Goal: Task Accomplishment & Management: Complete application form

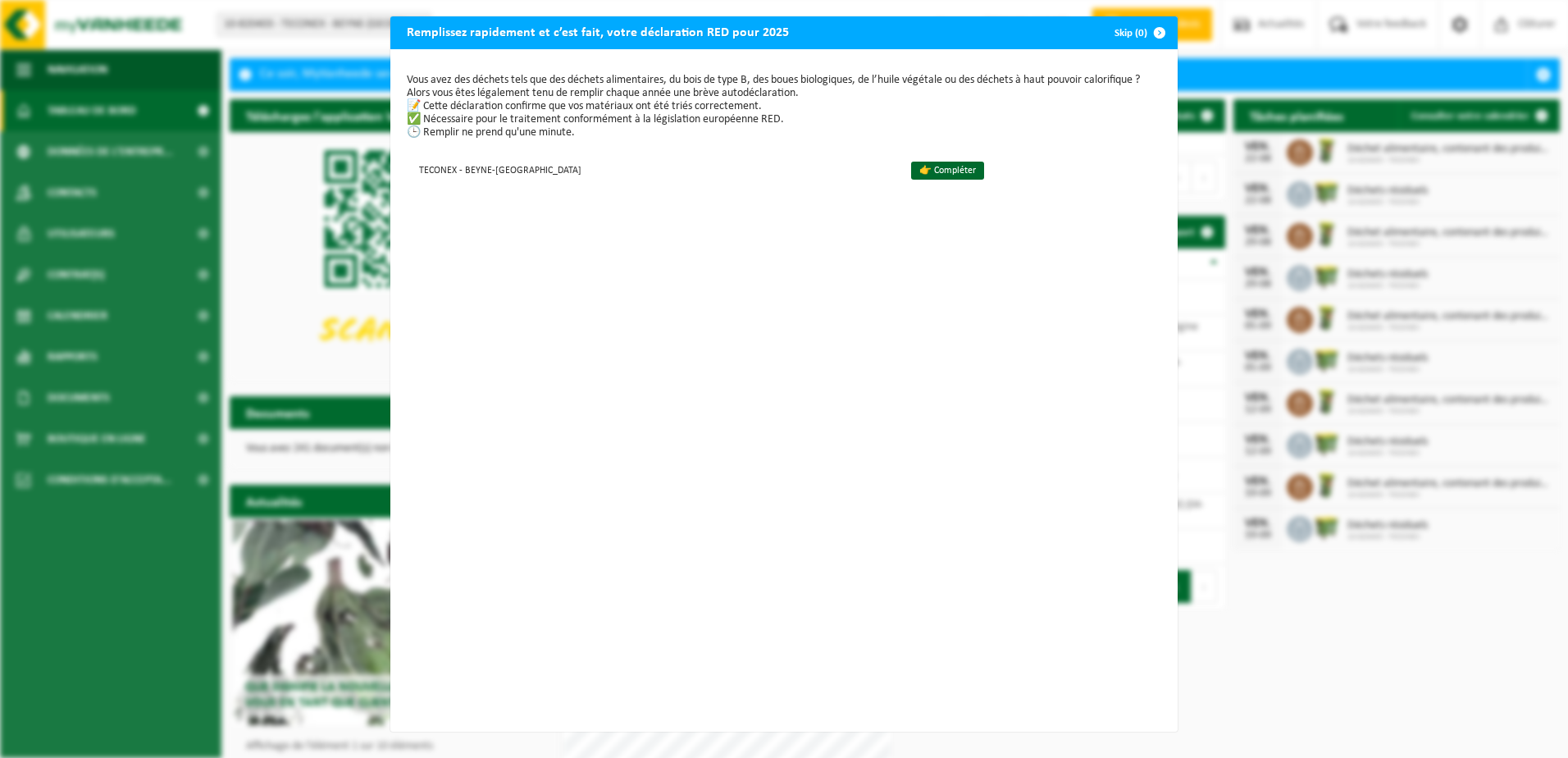
drag, startPoint x: 1116, startPoint y: 31, endPoint x: 1129, endPoint y: 43, distance: 17.7
click at [1116, 31] on button "Skip (0)" at bounding box center [1139, 33] width 74 height 33
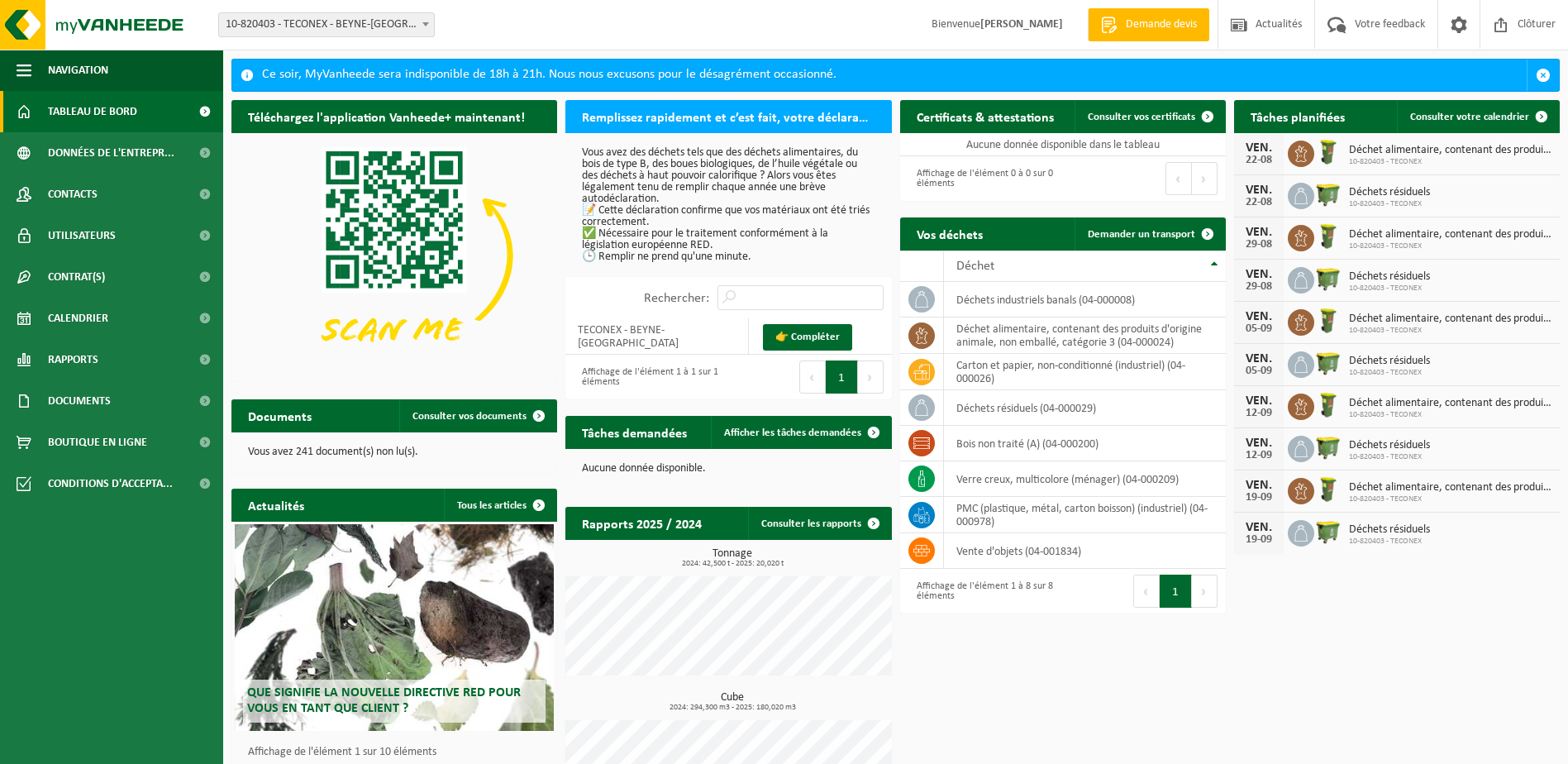
click at [1561, 76] on div "Ce soir, MyVanheede sera indisponible de 18h à 21h. Nous nous excusons pour le …" at bounding box center [895, 448] width 1345 height 777
click at [1547, 80] on span "button" at bounding box center [1544, 75] width 15 height 15
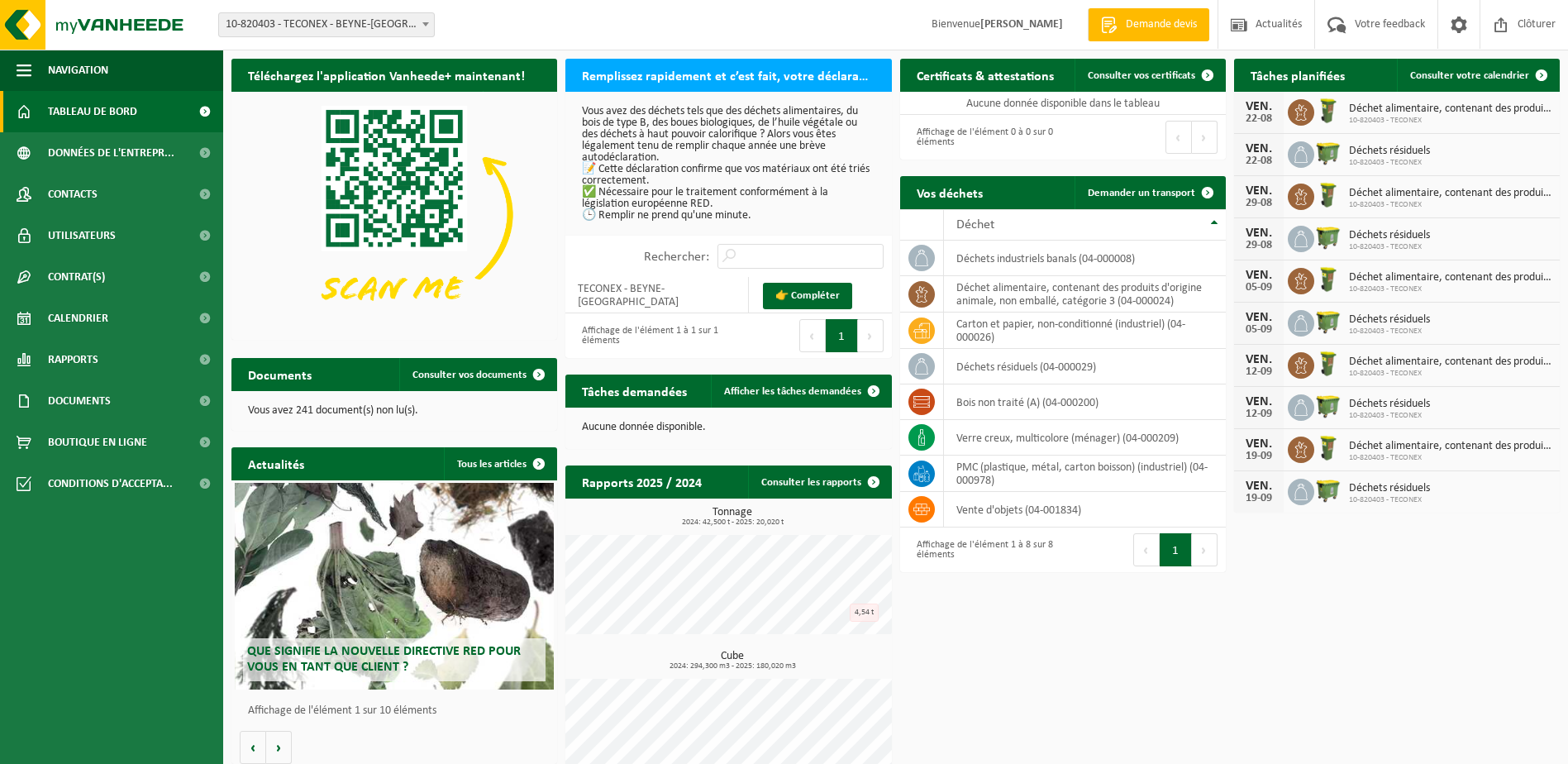
scroll to position [31, 0]
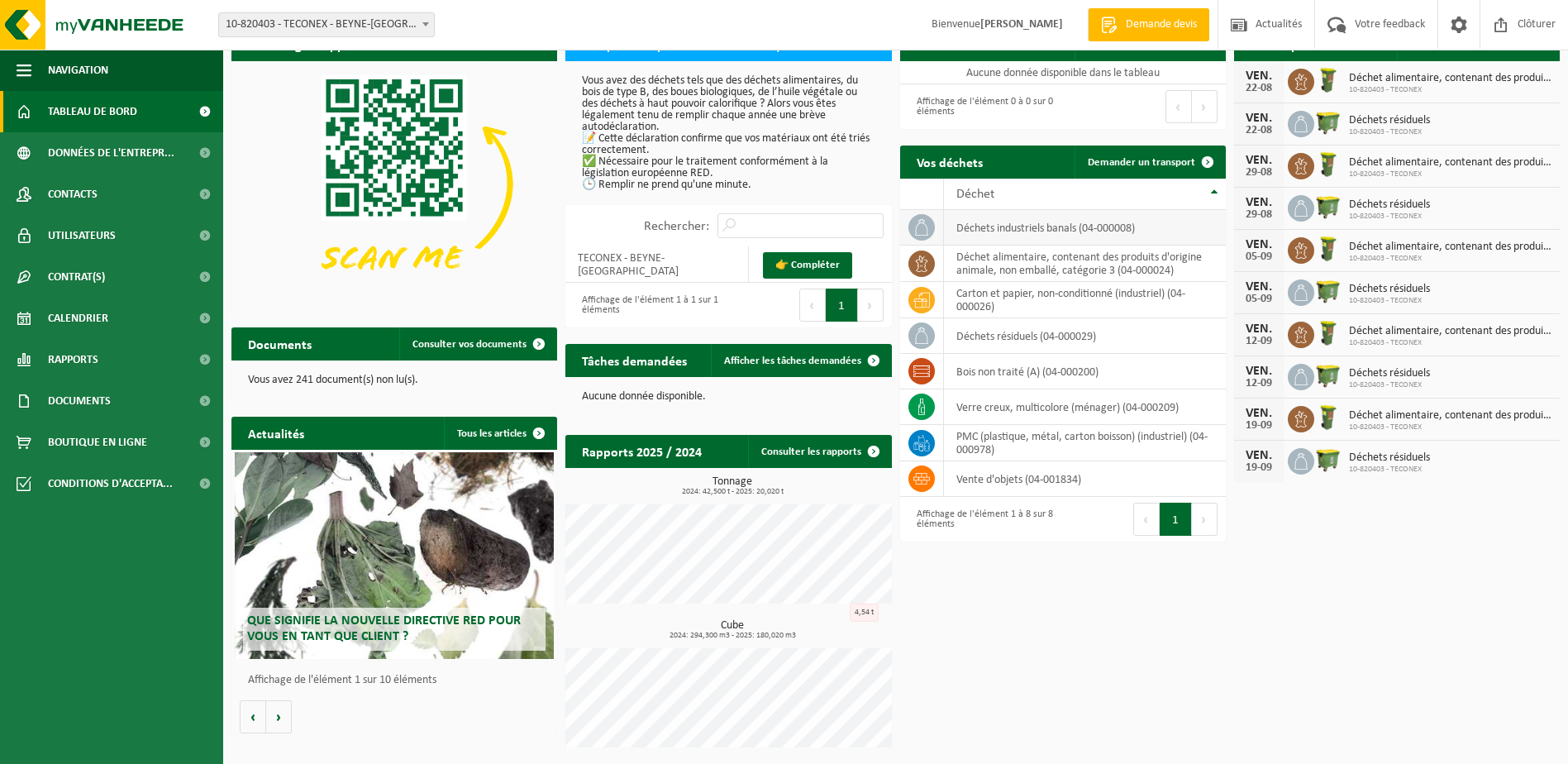
click at [1026, 233] on td "déchets industriels banals (04-000008)" at bounding box center [1085, 228] width 282 height 36
click at [98, 407] on span "Documents" at bounding box center [79, 401] width 63 height 41
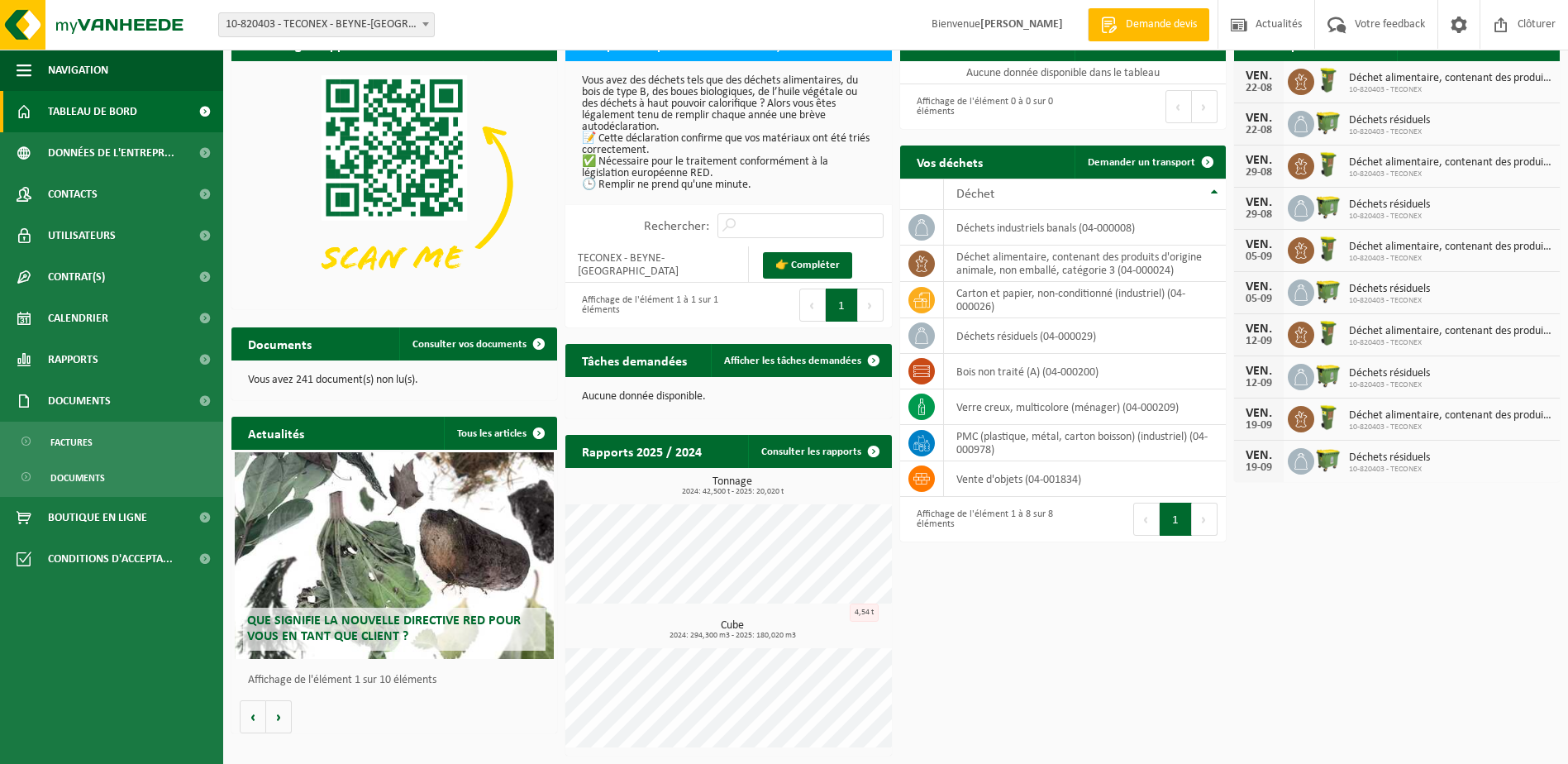
click at [80, 629] on ul "Navigation Demande devis Actualités Votre feedback Clôturer Tableau de bord Don…" at bounding box center [112, 406] width 223 height 714
click at [65, 355] on span "Rapports" at bounding box center [73, 359] width 51 height 41
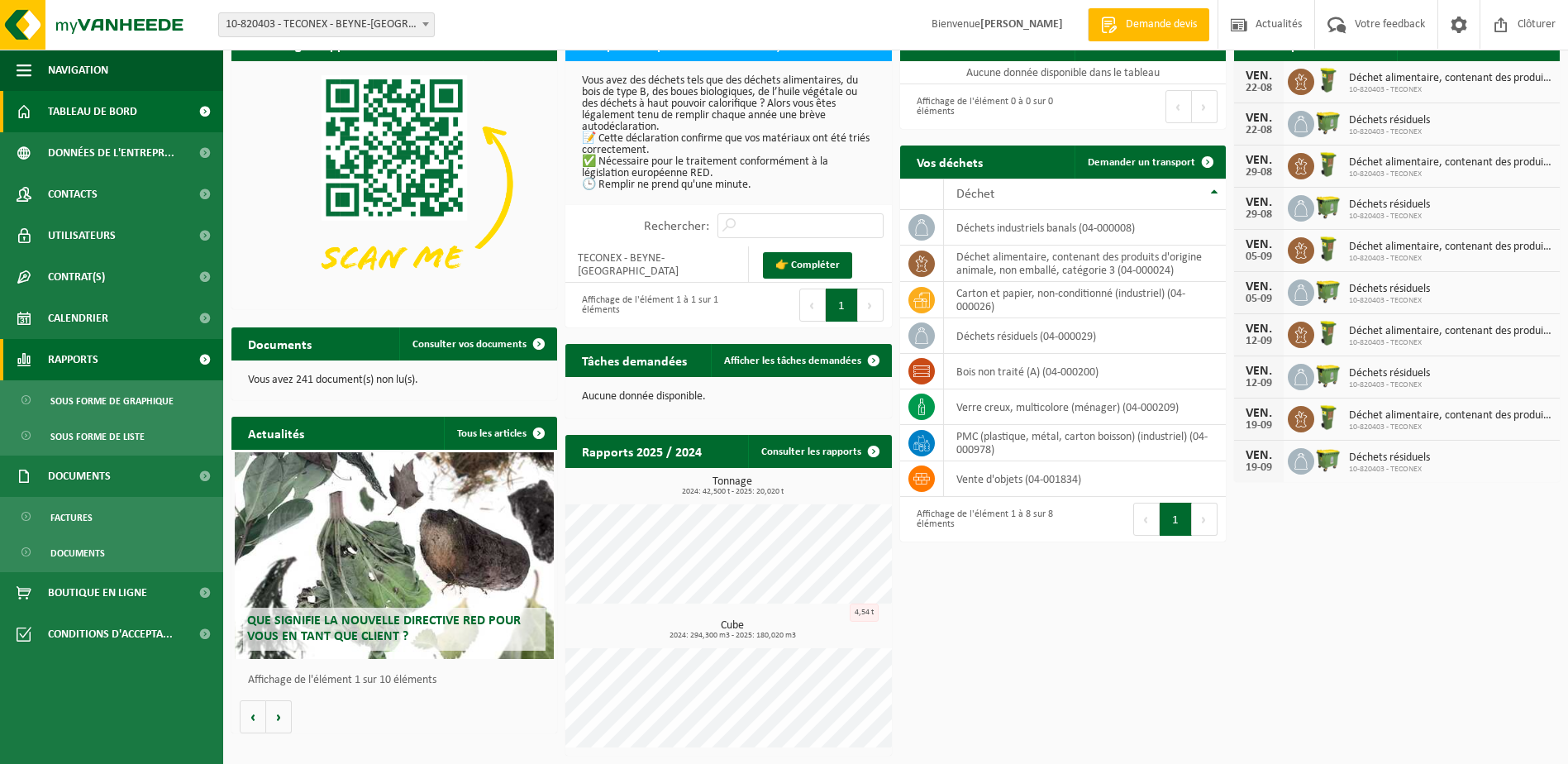
click at [71, 350] on span "Rapports" at bounding box center [73, 359] width 51 height 41
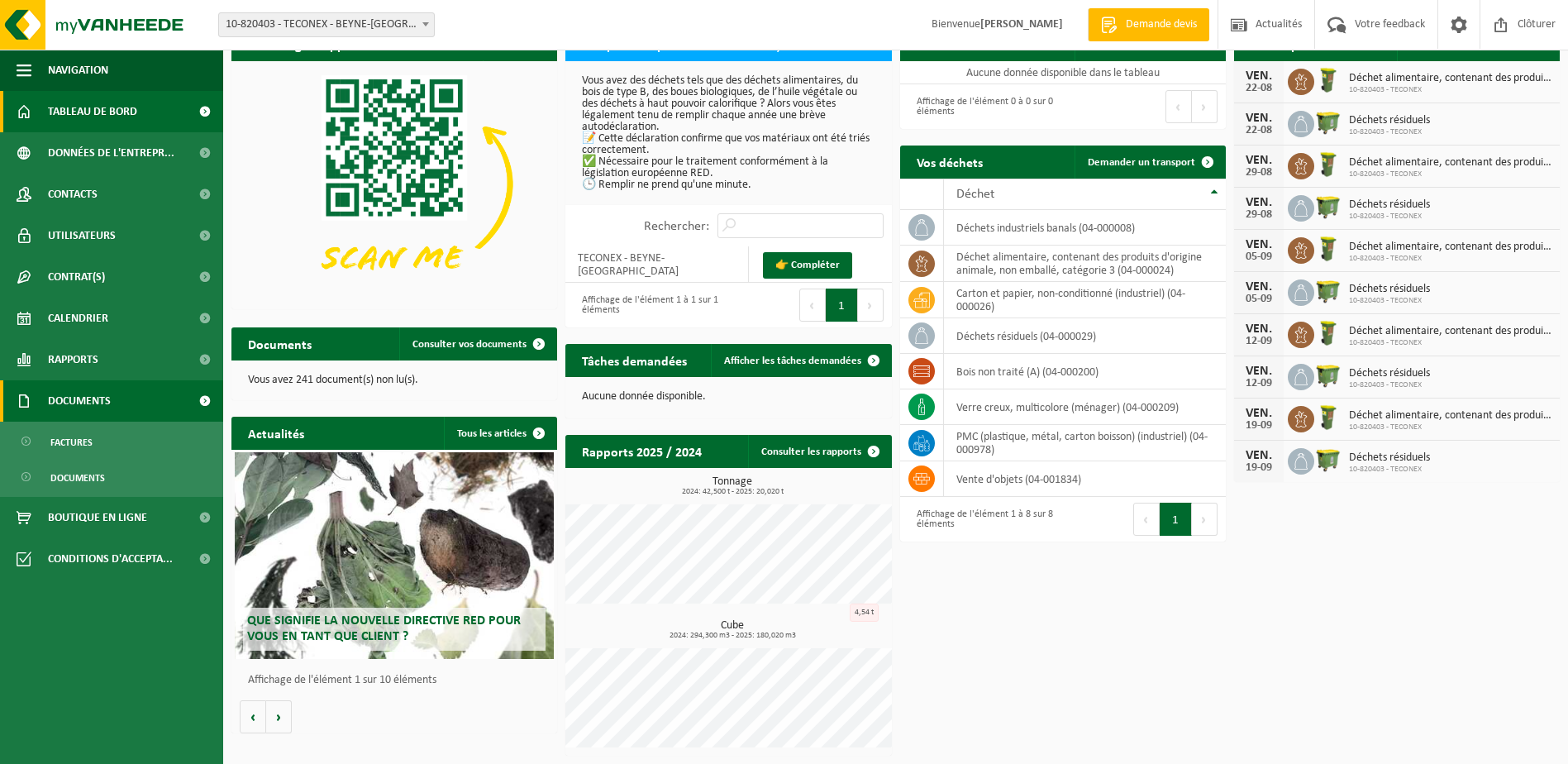
click at [72, 399] on span "Documents" at bounding box center [79, 401] width 63 height 41
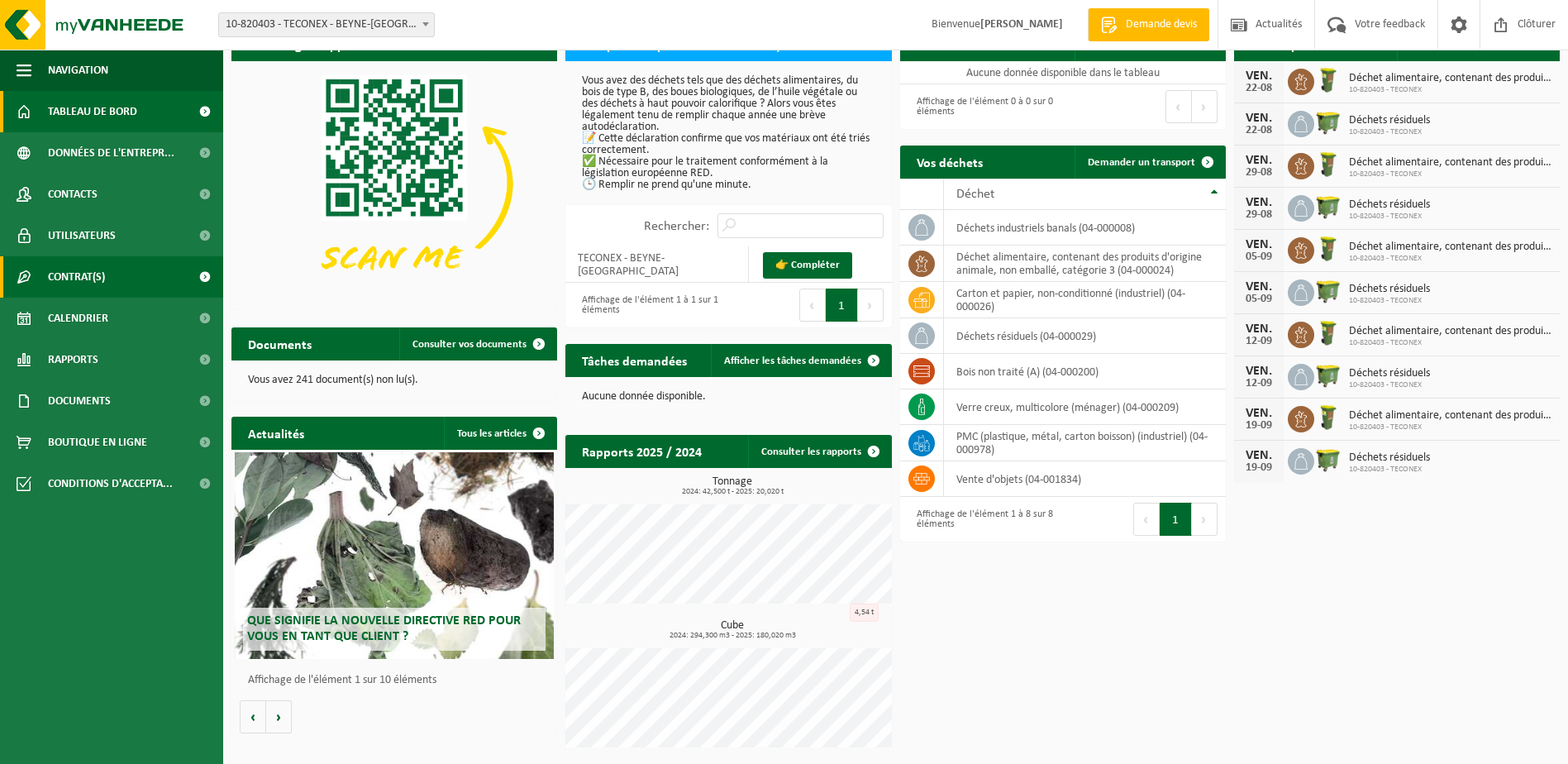
click at [80, 267] on span "Contrat(s)" at bounding box center [76, 277] width 57 height 41
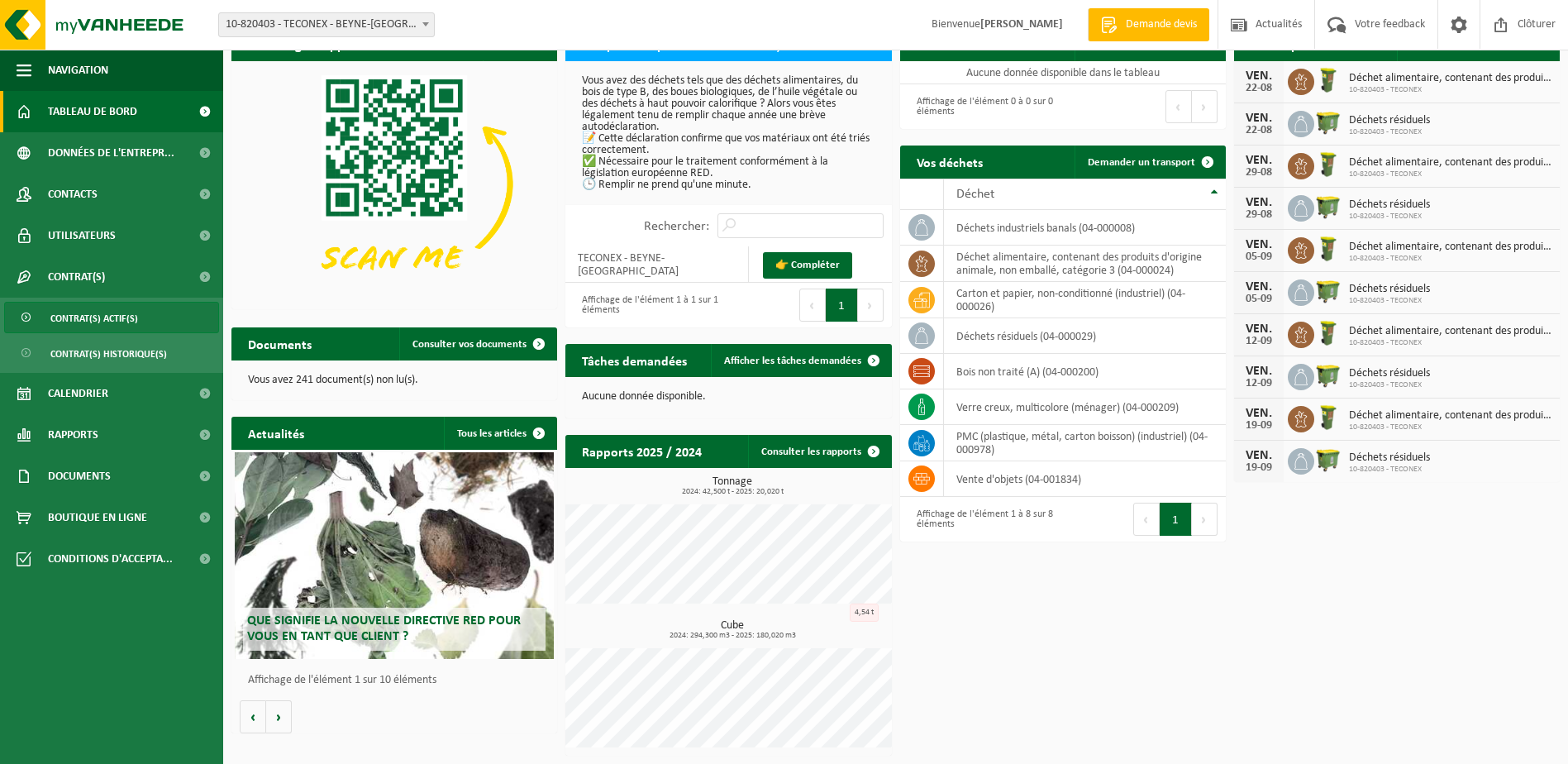
click at [82, 311] on span "Contrat(s) actif(s)" at bounding box center [94, 317] width 87 height 31
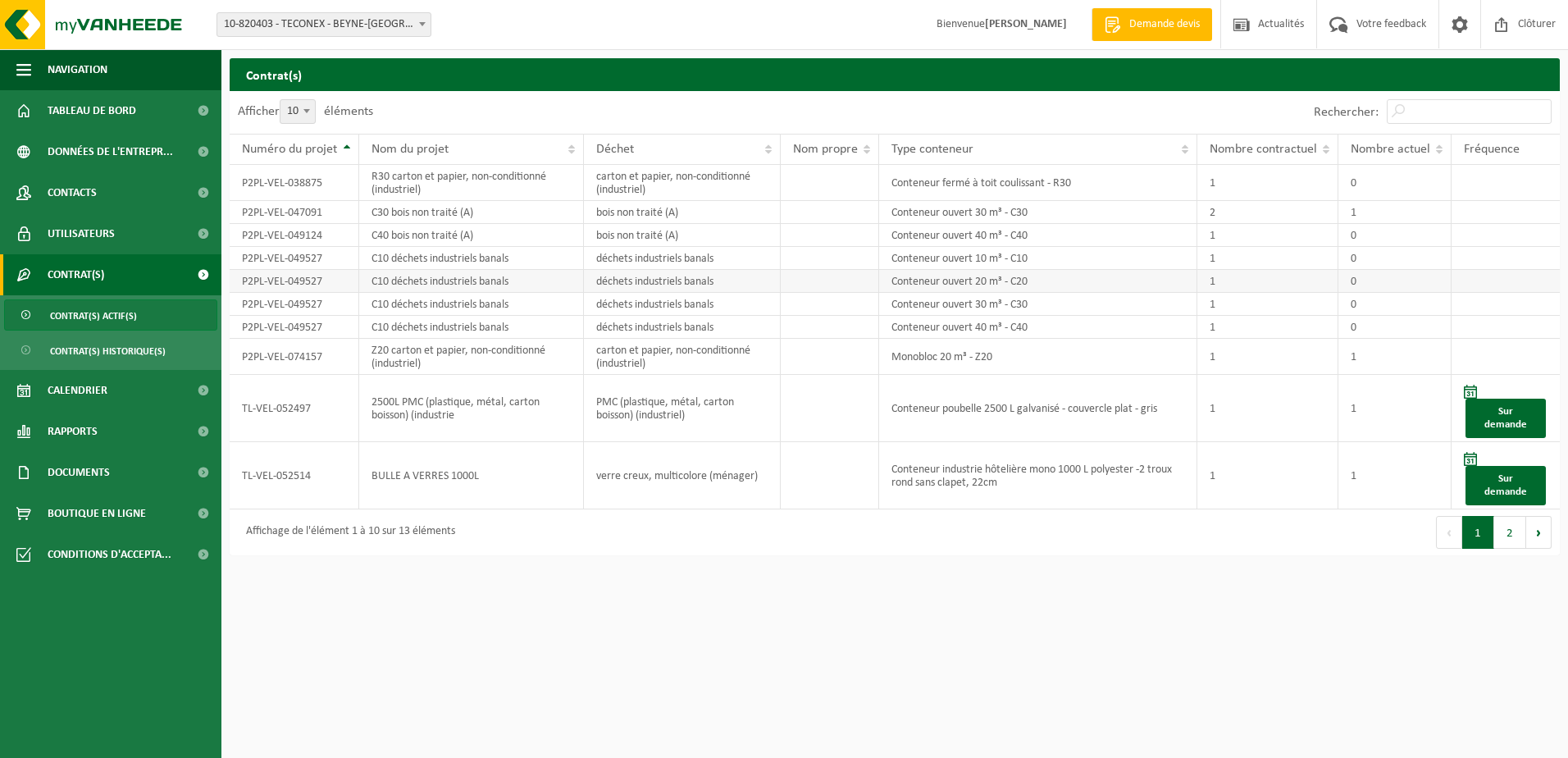
click at [455, 285] on td "C10 déchets industriels banals" at bounding box center [472, 281] width 225 height 23
click at [85, 501] on span "Boutique en ligne" at bounding box center [97, 513] width 99 height 41
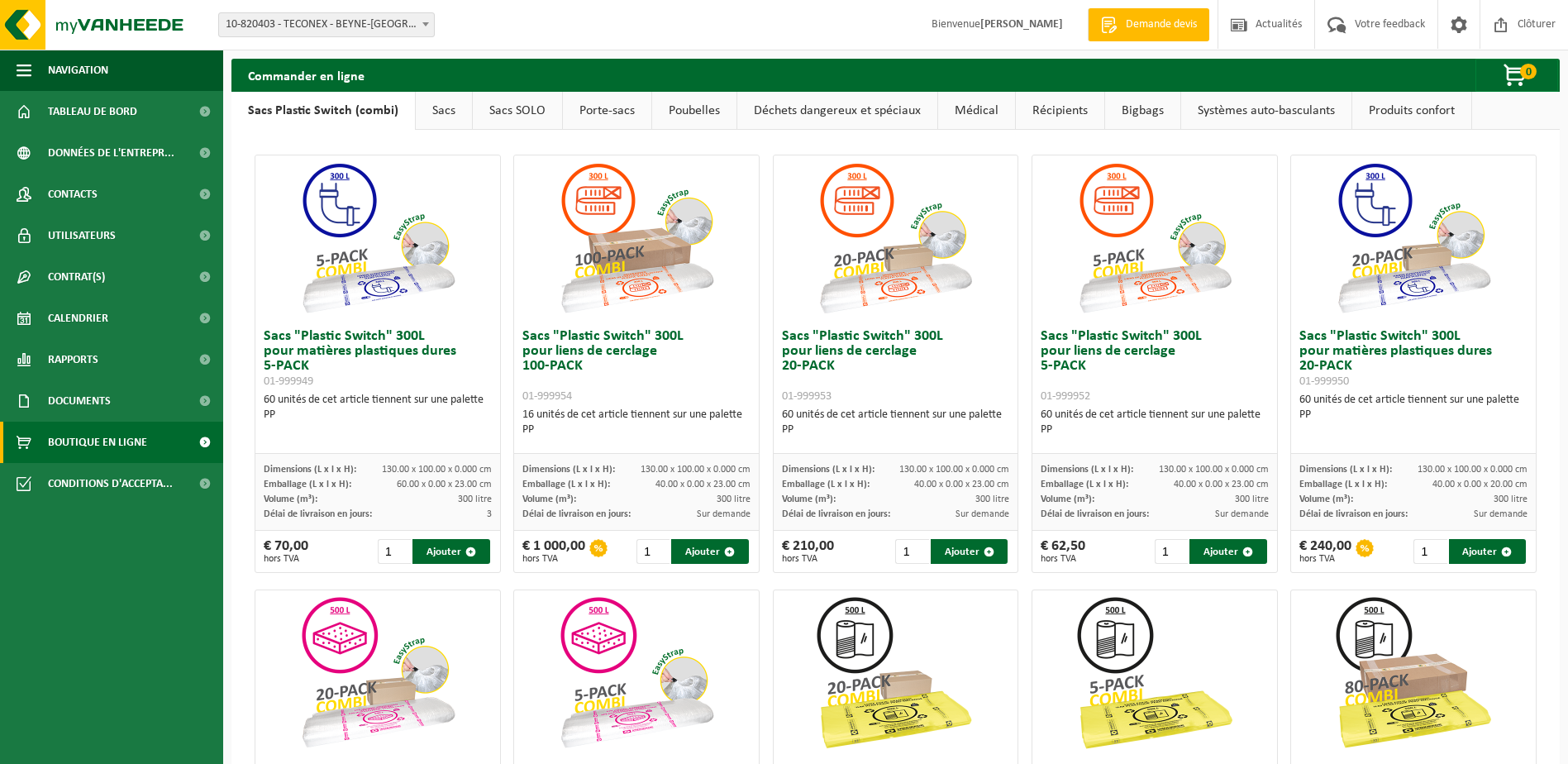
click at [681, 108] on link "Poubelles" at bounding box center [694, 111] width 84 height 38
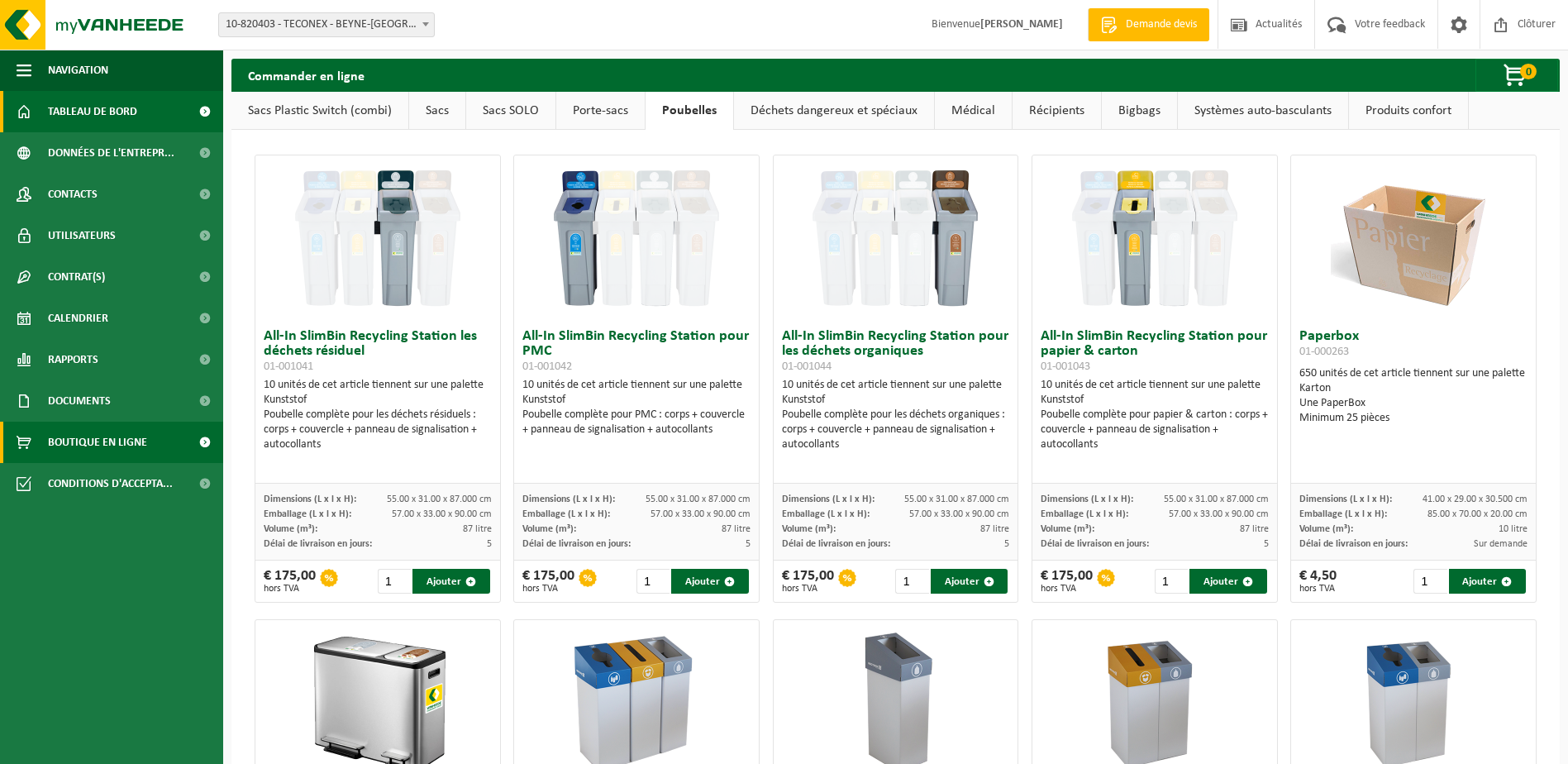
click at [80, 109] on span "Tableau de bord" at bounding box center [92, 112] width 89 height 41
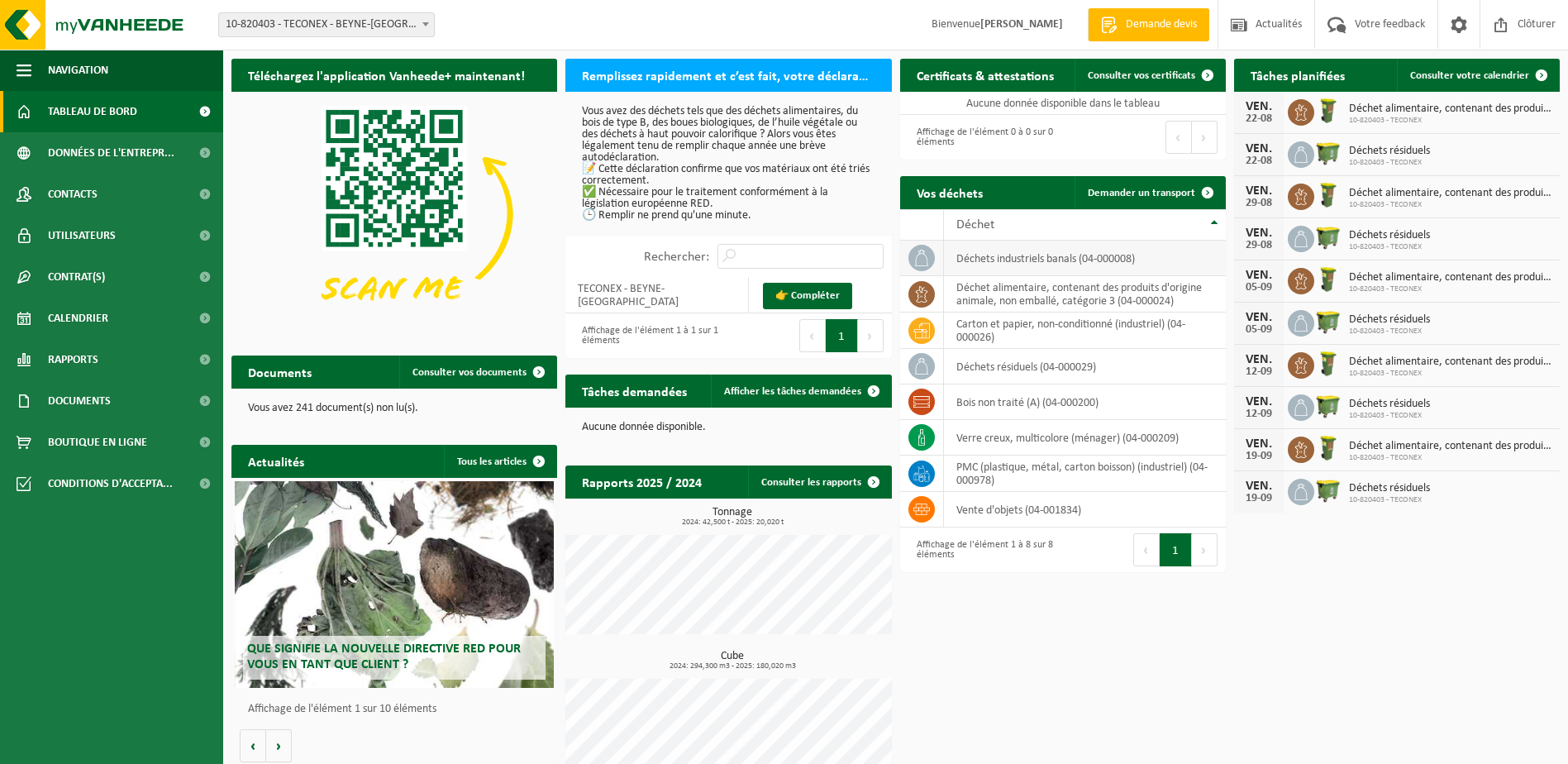
click at [1004, 262] on td "déchets industriels banals (04-000008)" at bounding box center [1085, 258] width 282 height 36
click at [1122, 261] on td "déchets industriels banals (04-000008)" at bounding box center [1085, 258] width 282 height 36
click at [1294, 161] on icon at bounding box center [1302, 155] width 17 height 17
click at [1389, 148] on span "Déchets résiduels" at bounding box center [1390, 151] width 81 height 13
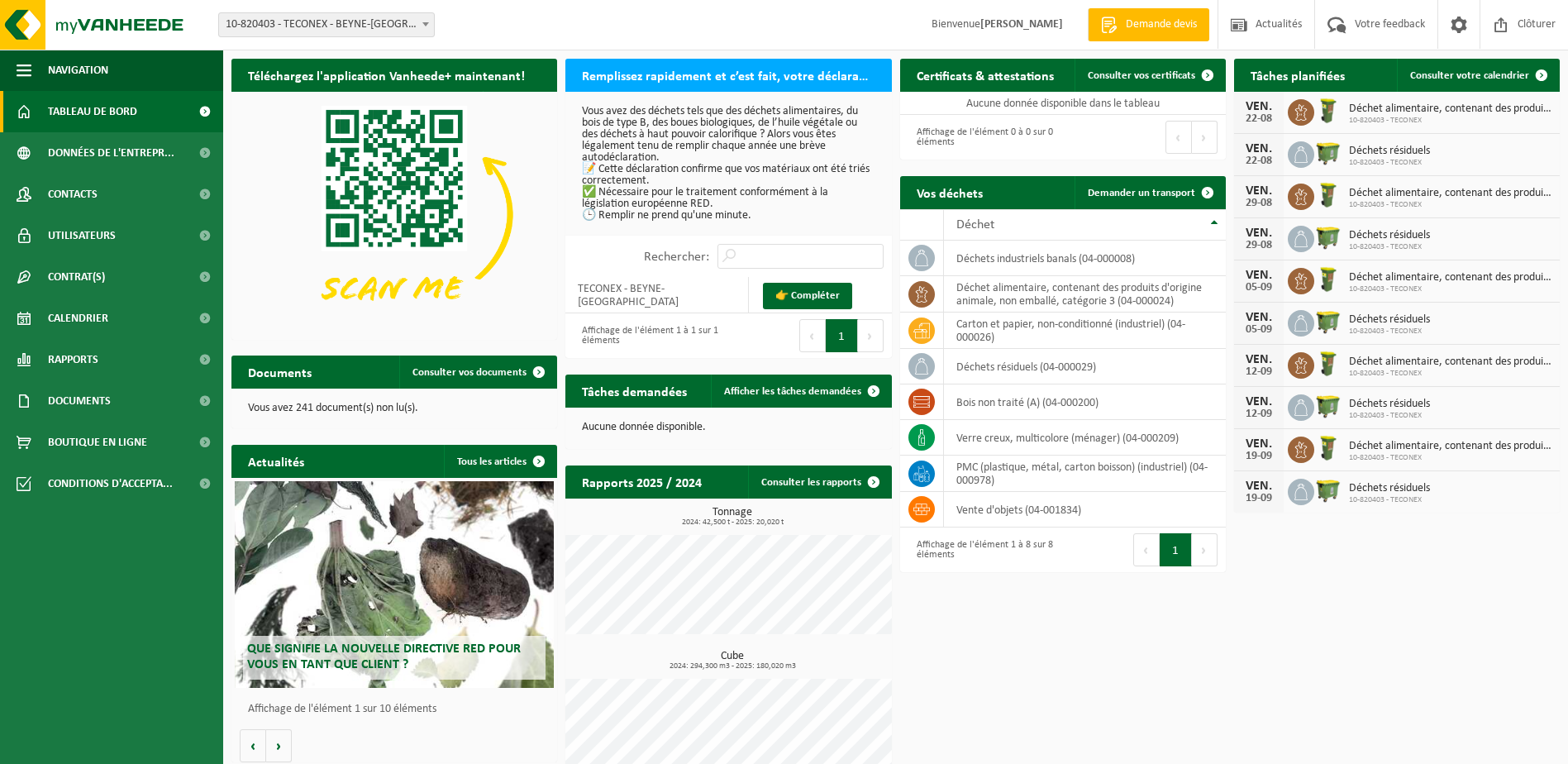
click at [1378, 191] on span "Déchet alimentaire, contenant des produits d'origine animale, non emballé, caté…" at bounding box center [1451, 193] width 203 height 13
click at [1303, 365] on icon at bounding box center [1302, 366] width 17 height 17
click at [98, 149] on span "Données de l'entrepr..." at bounding box center [111, 153] width 127 height 41
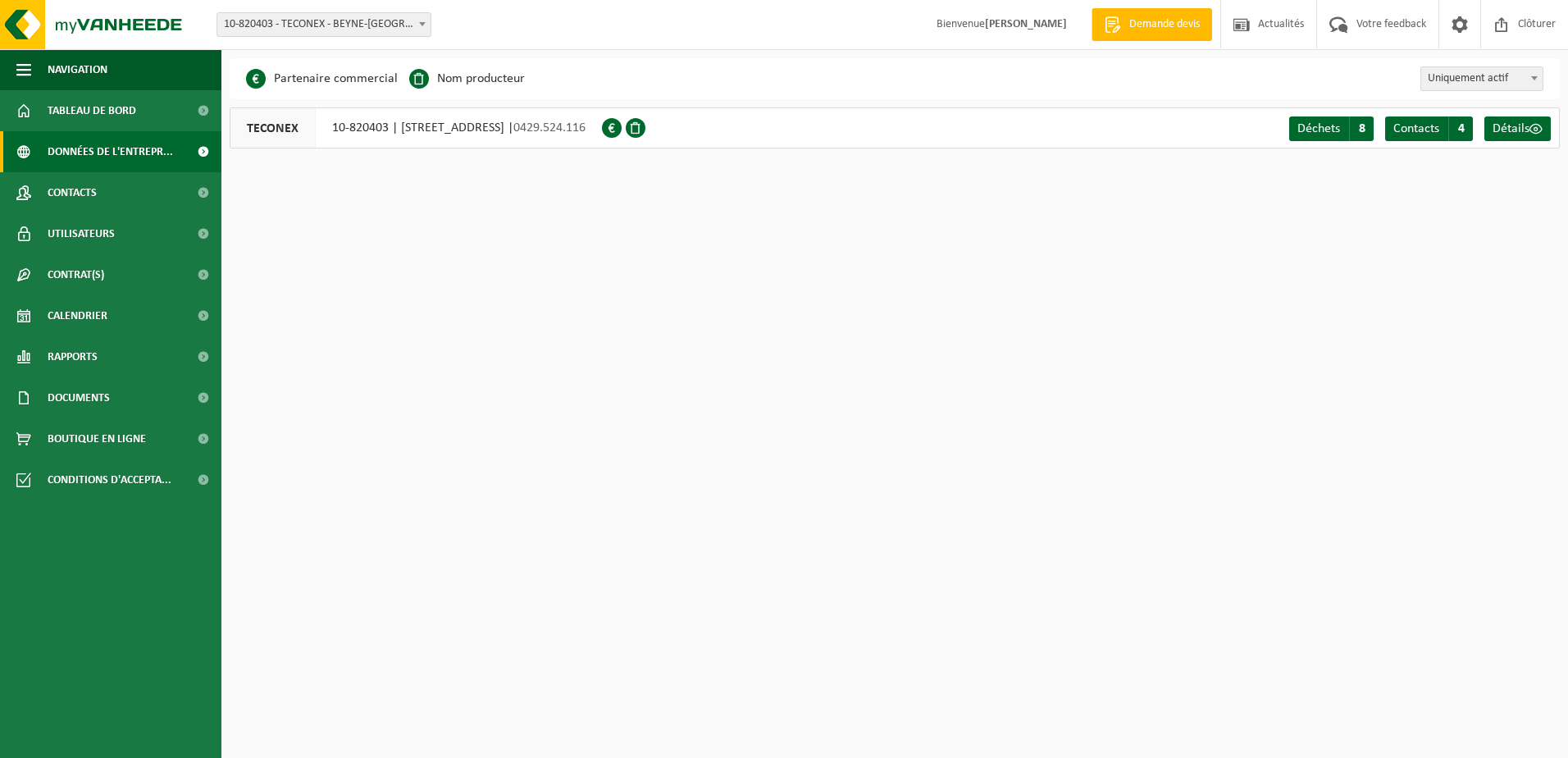
click at [98, 146] on span "Données de l'entrepr..." at bounding box center [110, 152] width 126 height 41
click at [74, 196] on span "Contacts" at bounding box center [72, 193] width 49 height 41
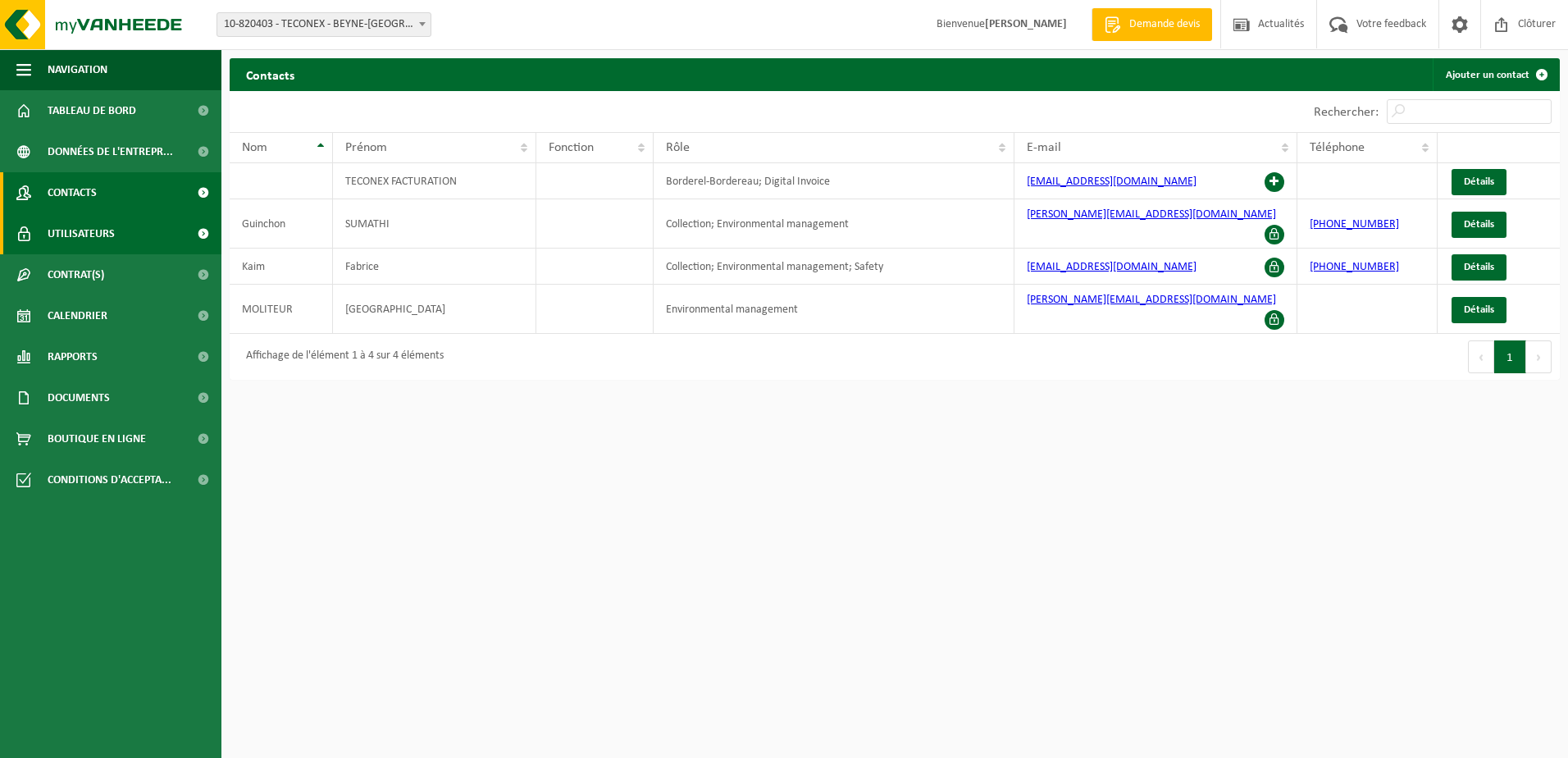
click at [91, 226] on span "Utilisateurs" at bounding box center [81, 234] width 67 height 41
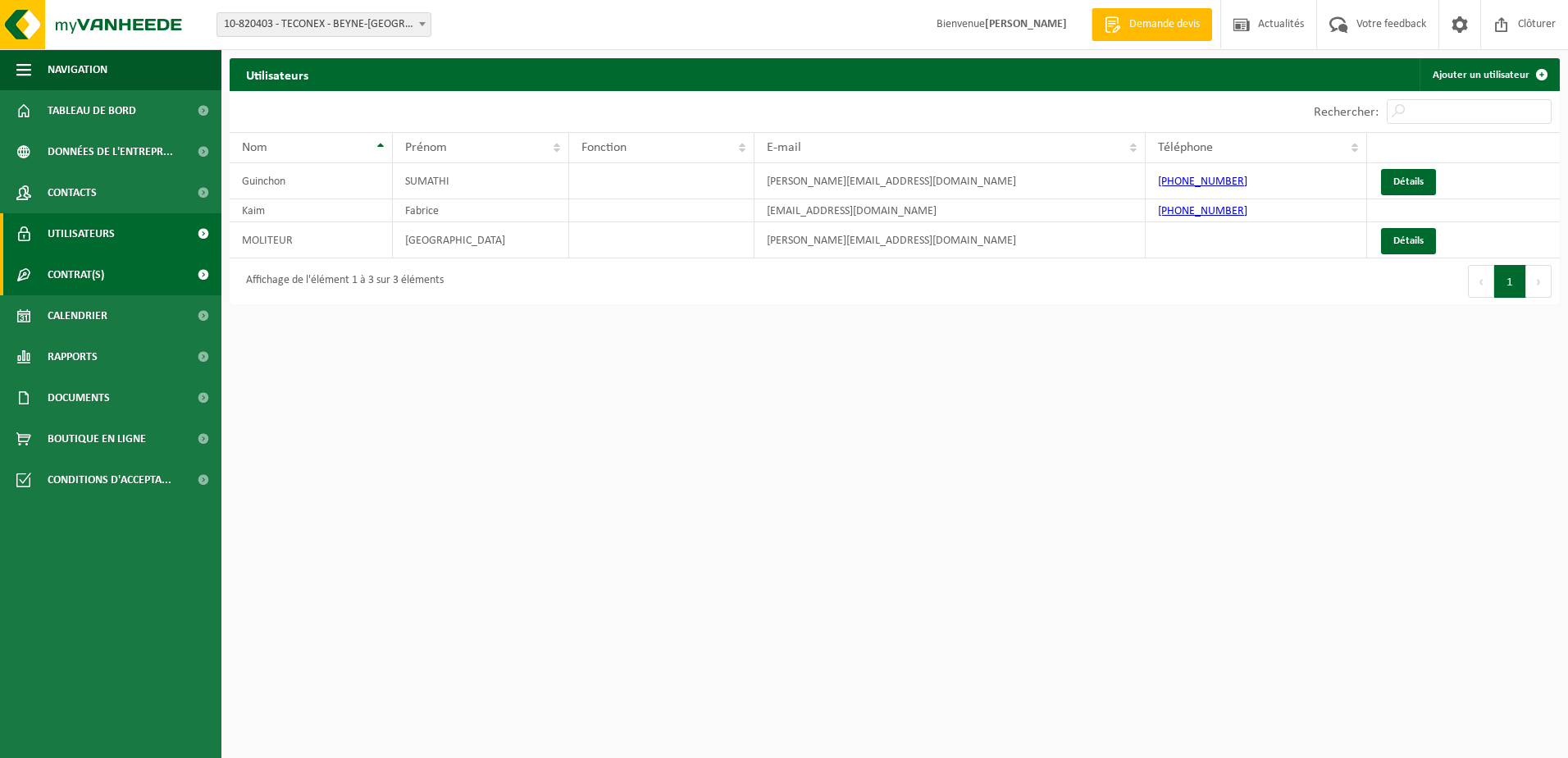
click at [85, 275] on span "Contrat(s)" at bounding box center [75, 275] width 57 height 41
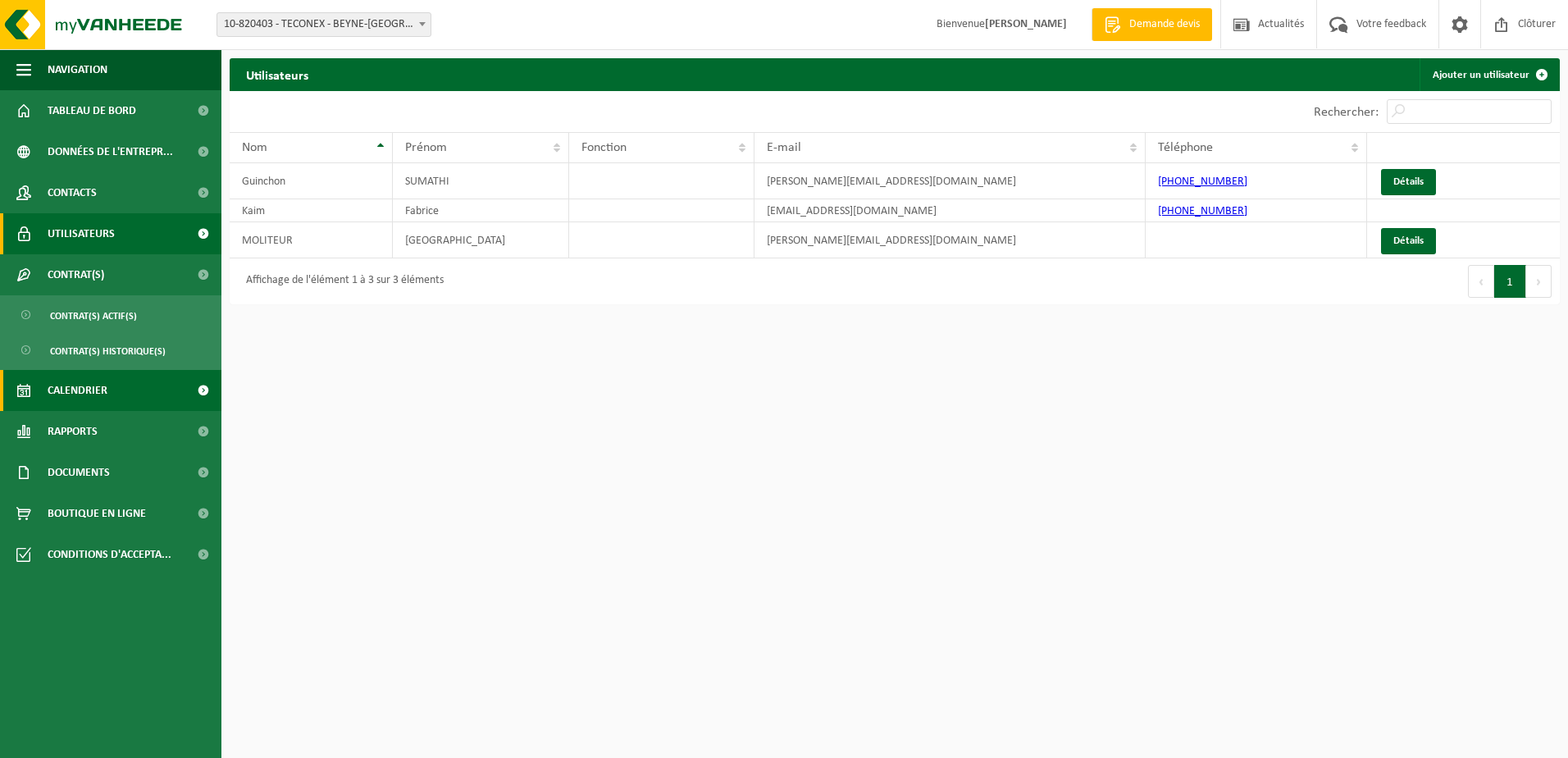
click at [80, 389] on span "Calendrier" at bounding box center [77, 390] width 60 height 41
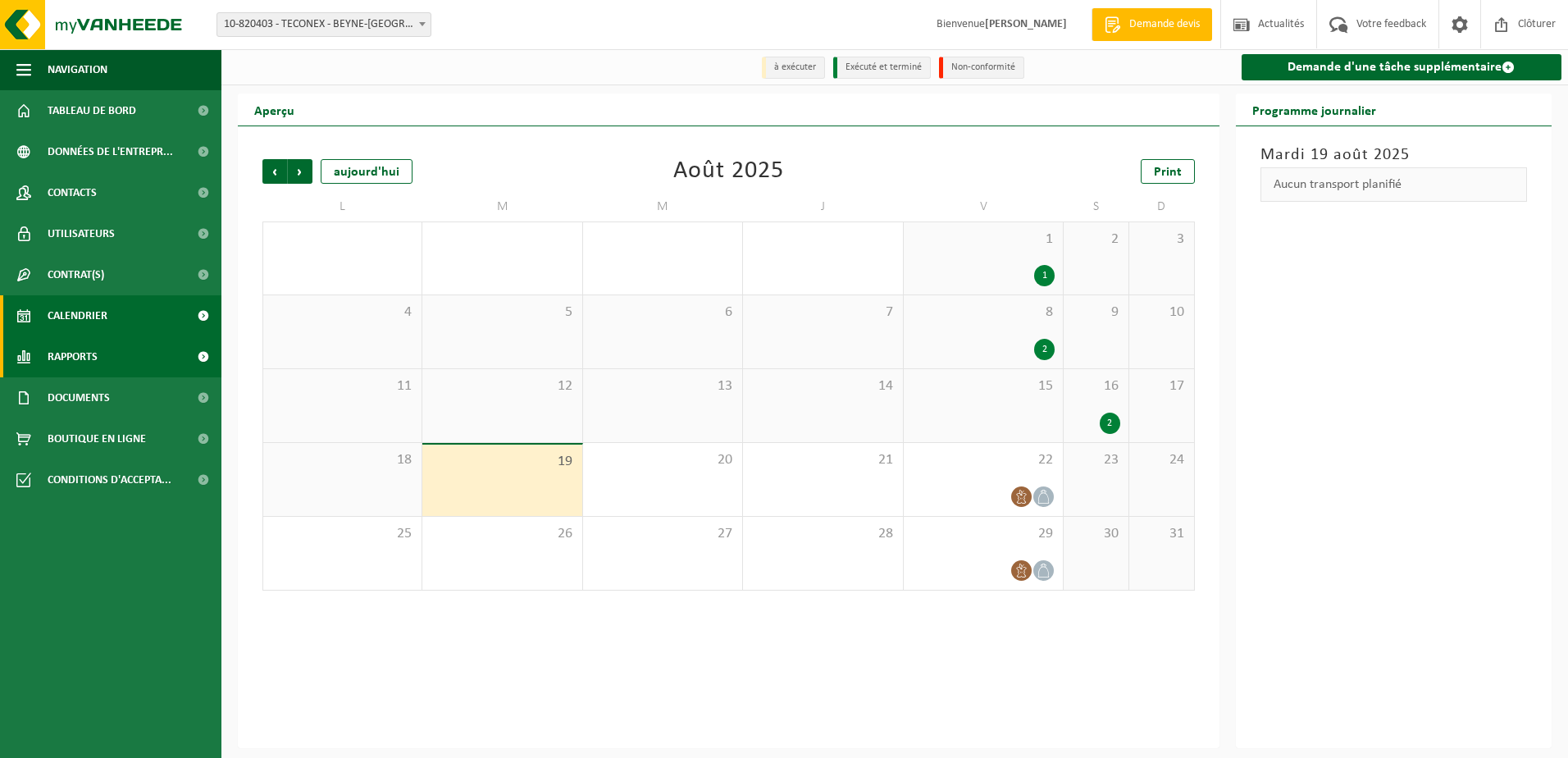
click at [92, 364] on span "Rapports" at bounding box center [73, 357] width 50 height 41
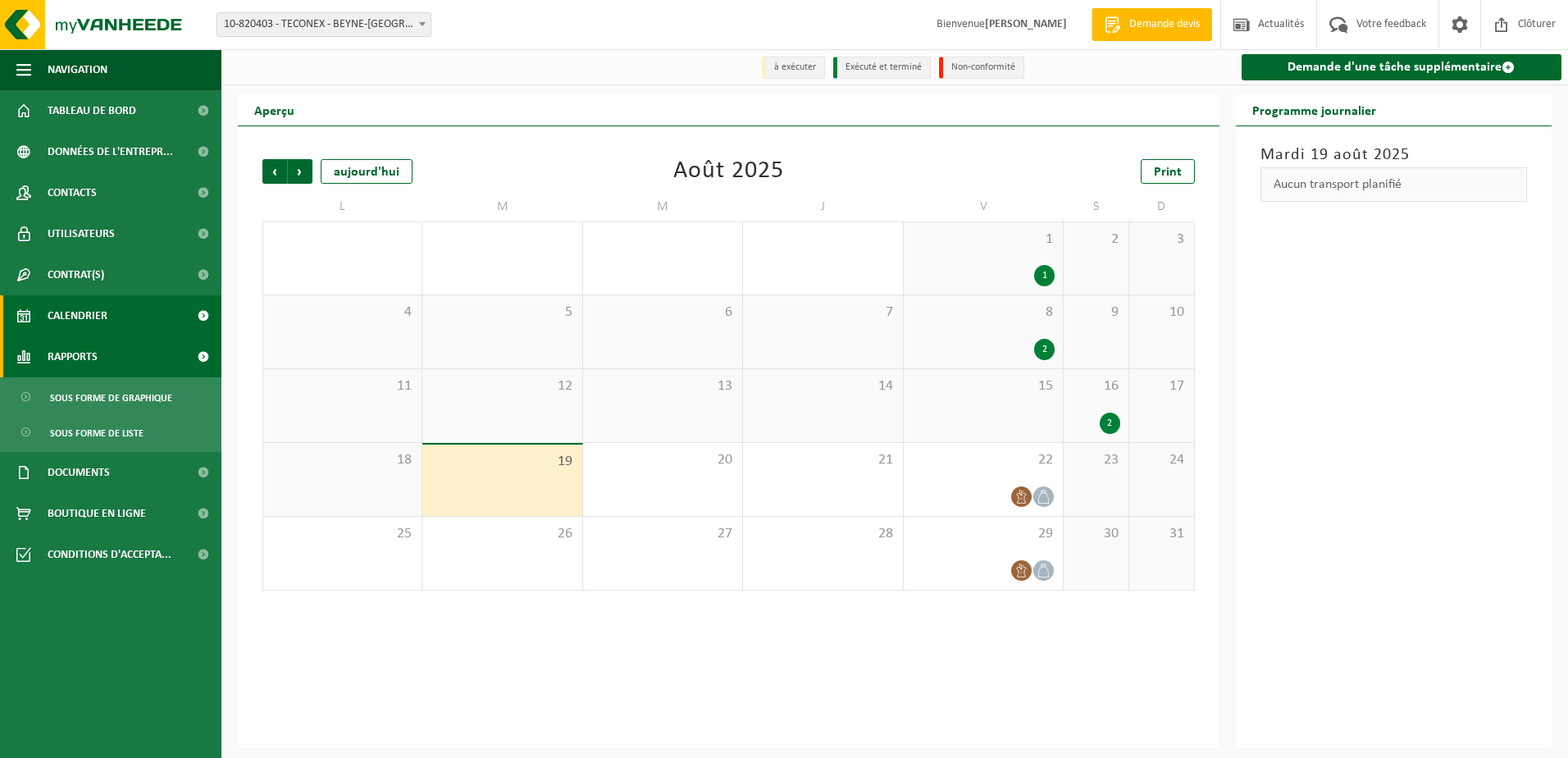
click at [96, 348] on span "Rapports" at bounding box center [73, 357] width 50 height 41
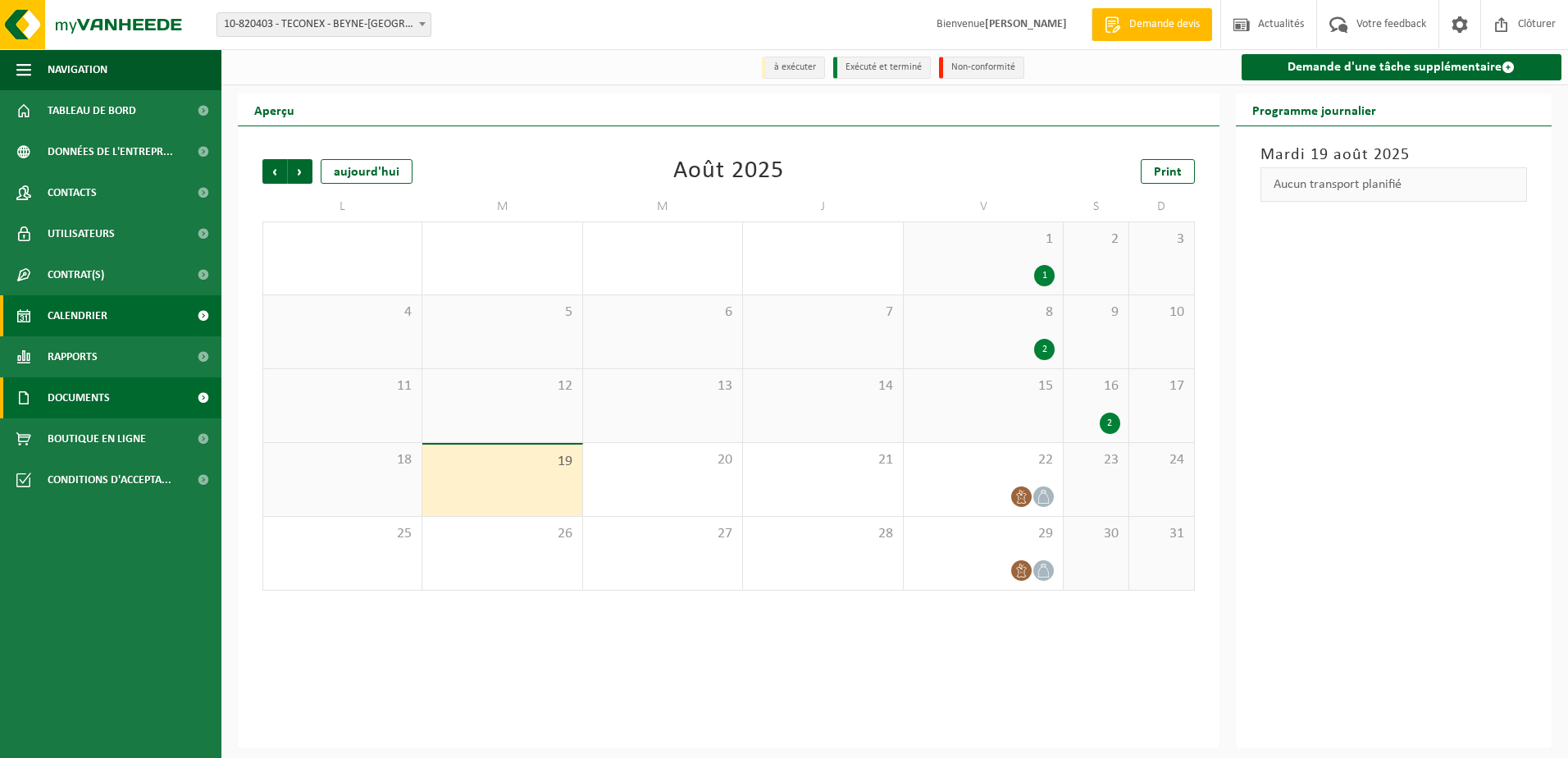
click at [92, 392] on span "Documents" at bounding box center [78, 398] width 62 height 41
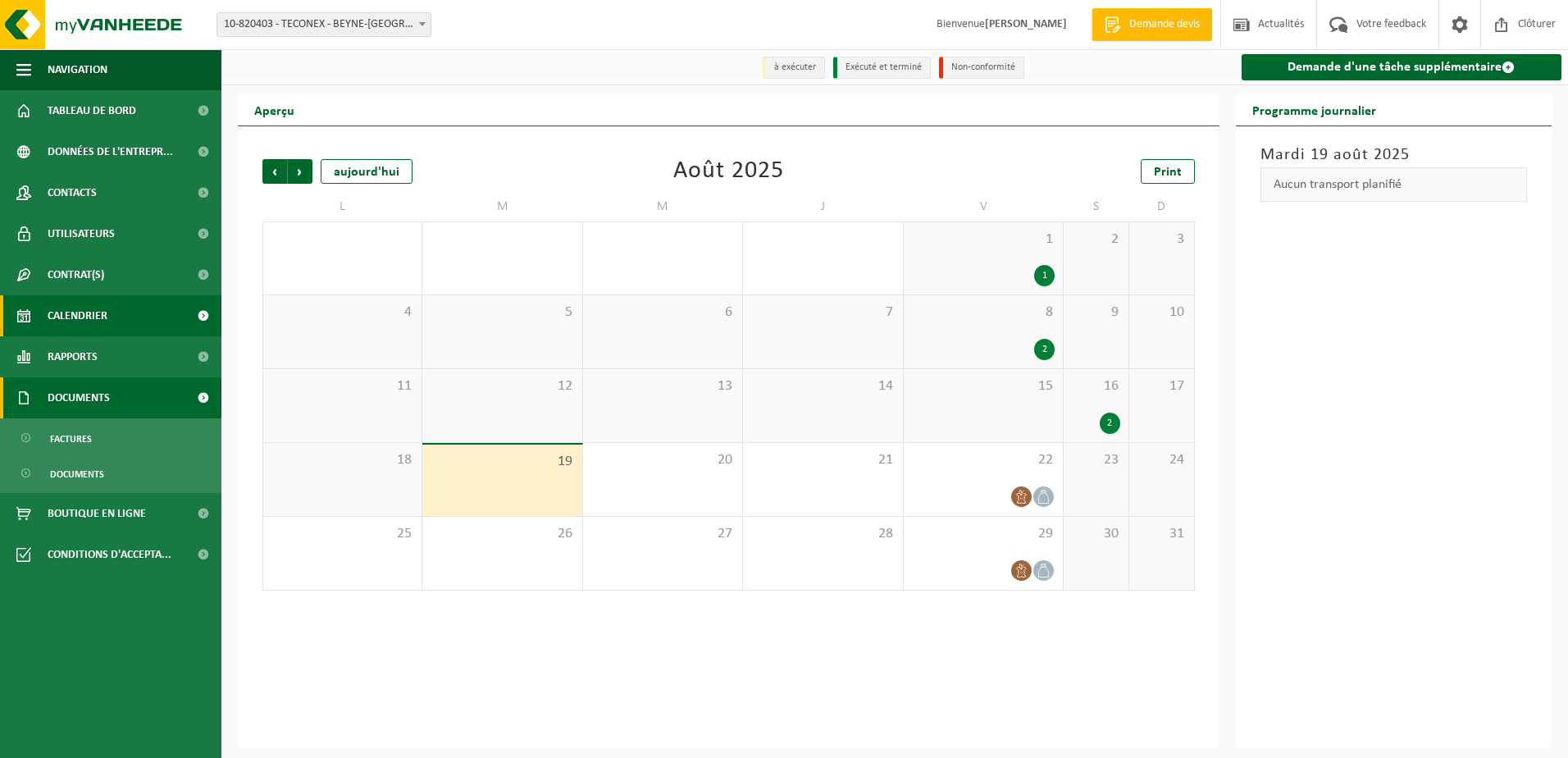
click at [92, 392] on span "Documents" at bounding box center [78, 398] width 62 height 41
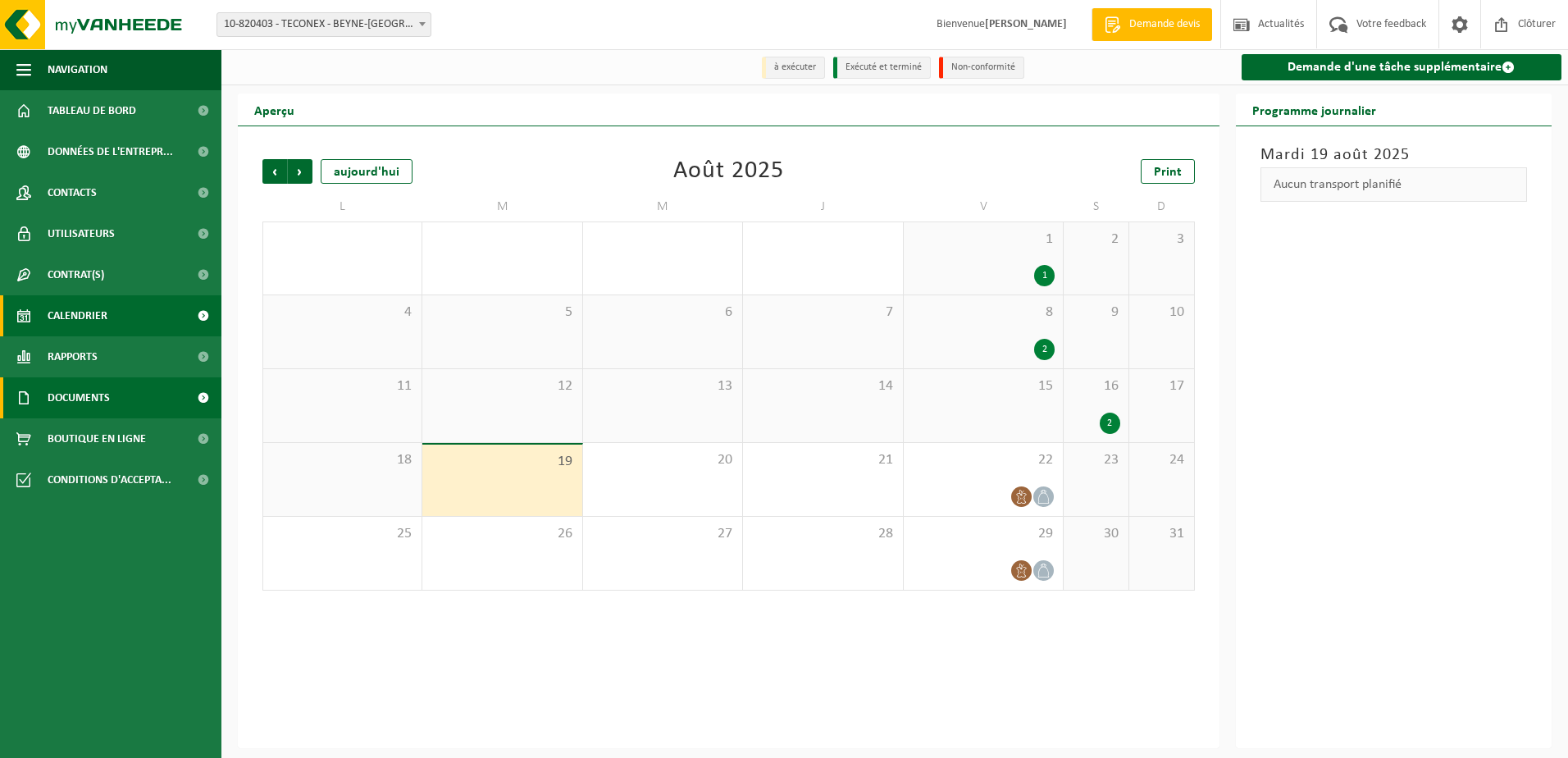
click at [95, 389] on span "Documents" at bounding box center [78, 398] width 62 height 41
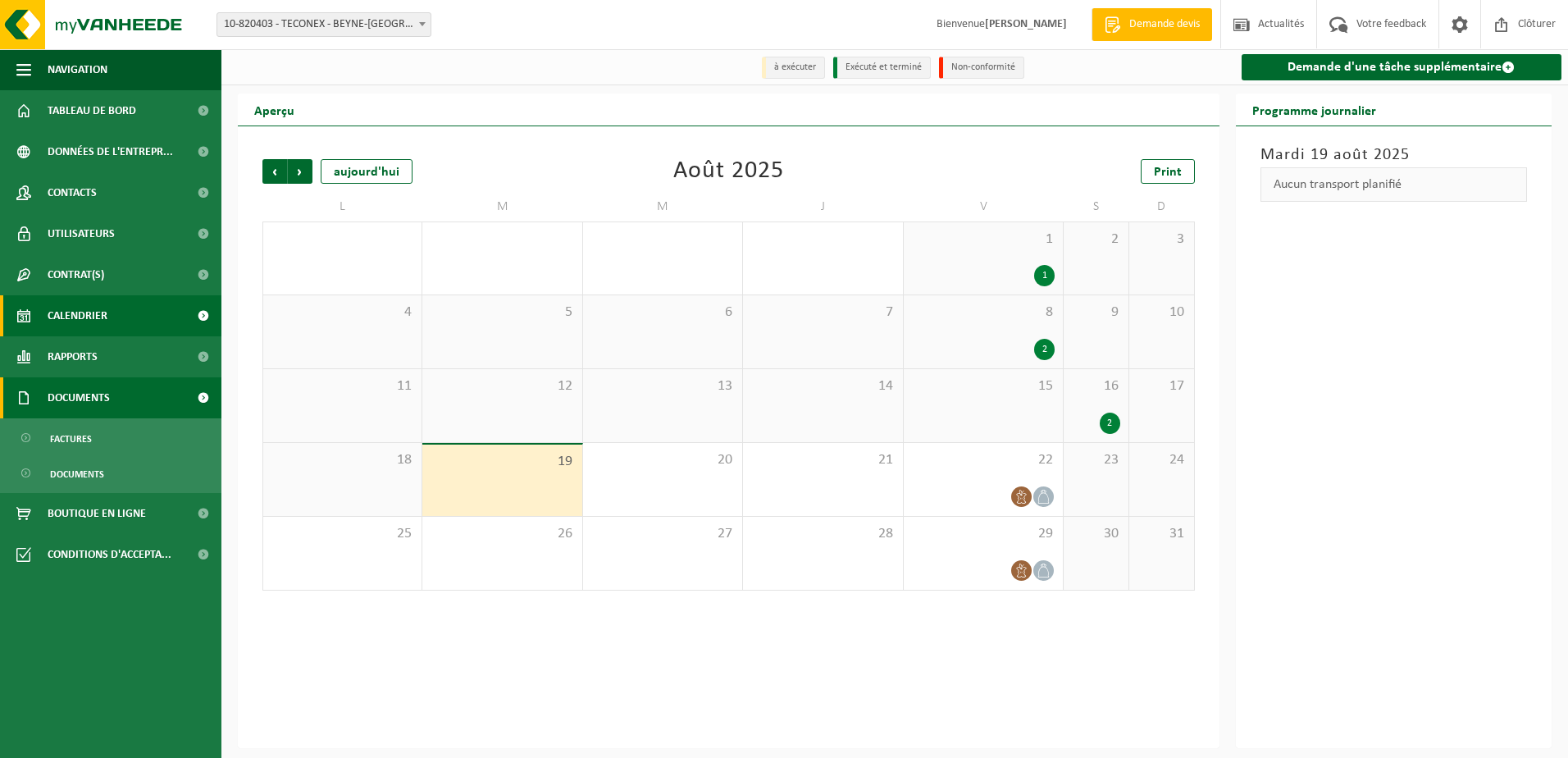
click at [95, 389] on span "Documents" at bounding box center [78, 398] width 62 height 41
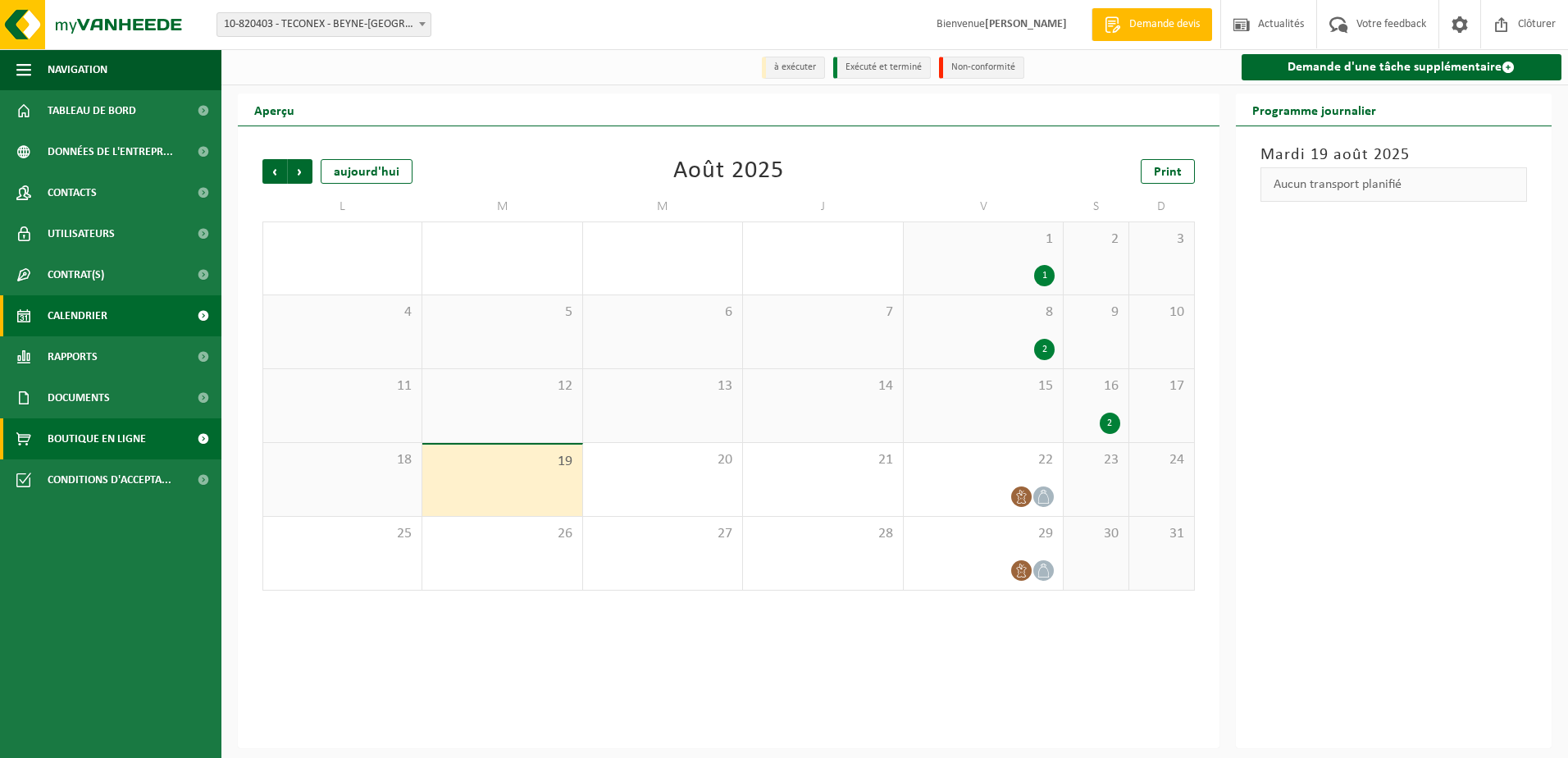
click at [106, 440] on span "Boutique en ligne" at bounding box center [97, 439] width 99 height 41
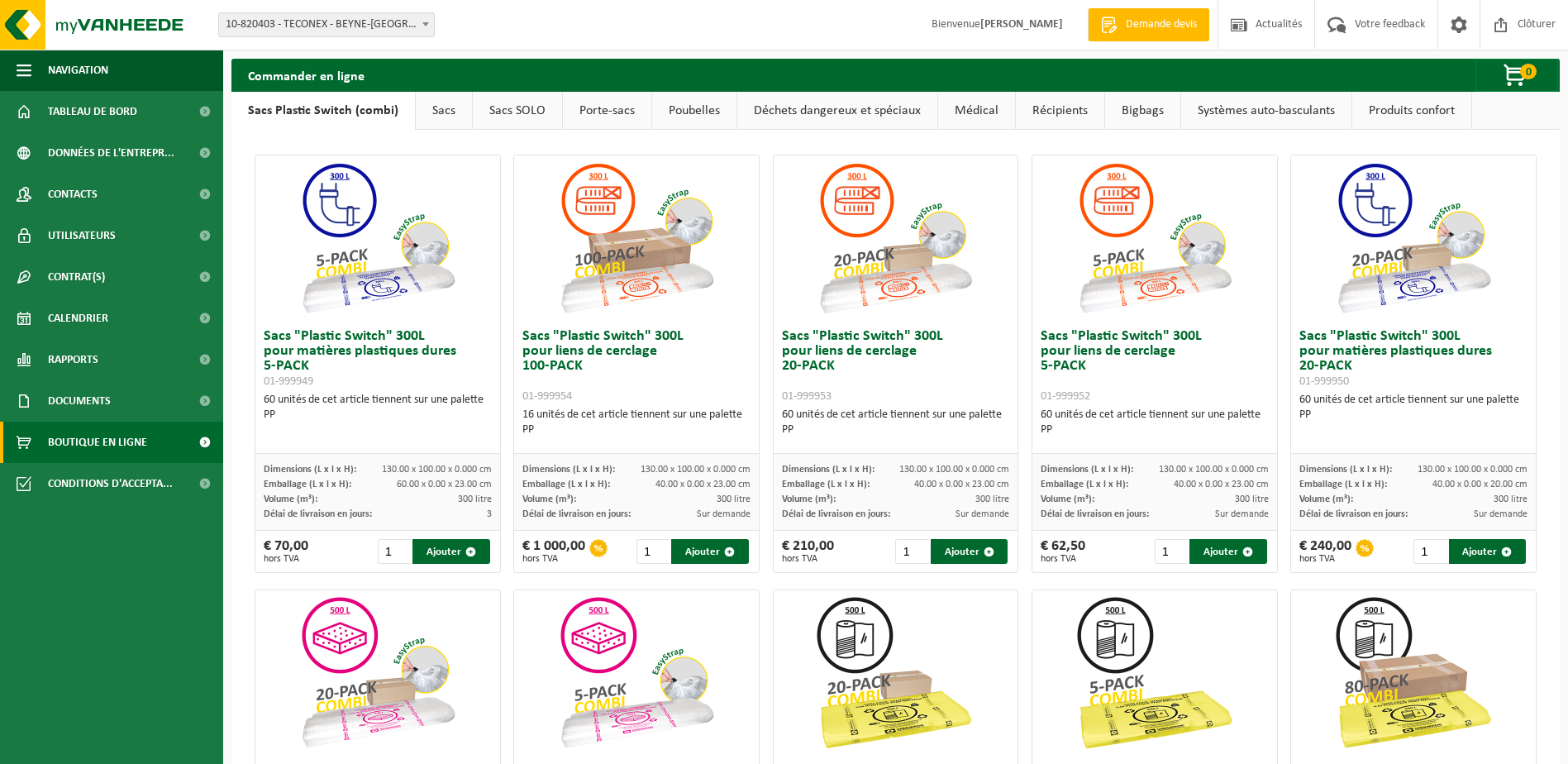
click at [1159, 21] on span "Demande devis" at bounding box center [1162, 25] width 80 height 17
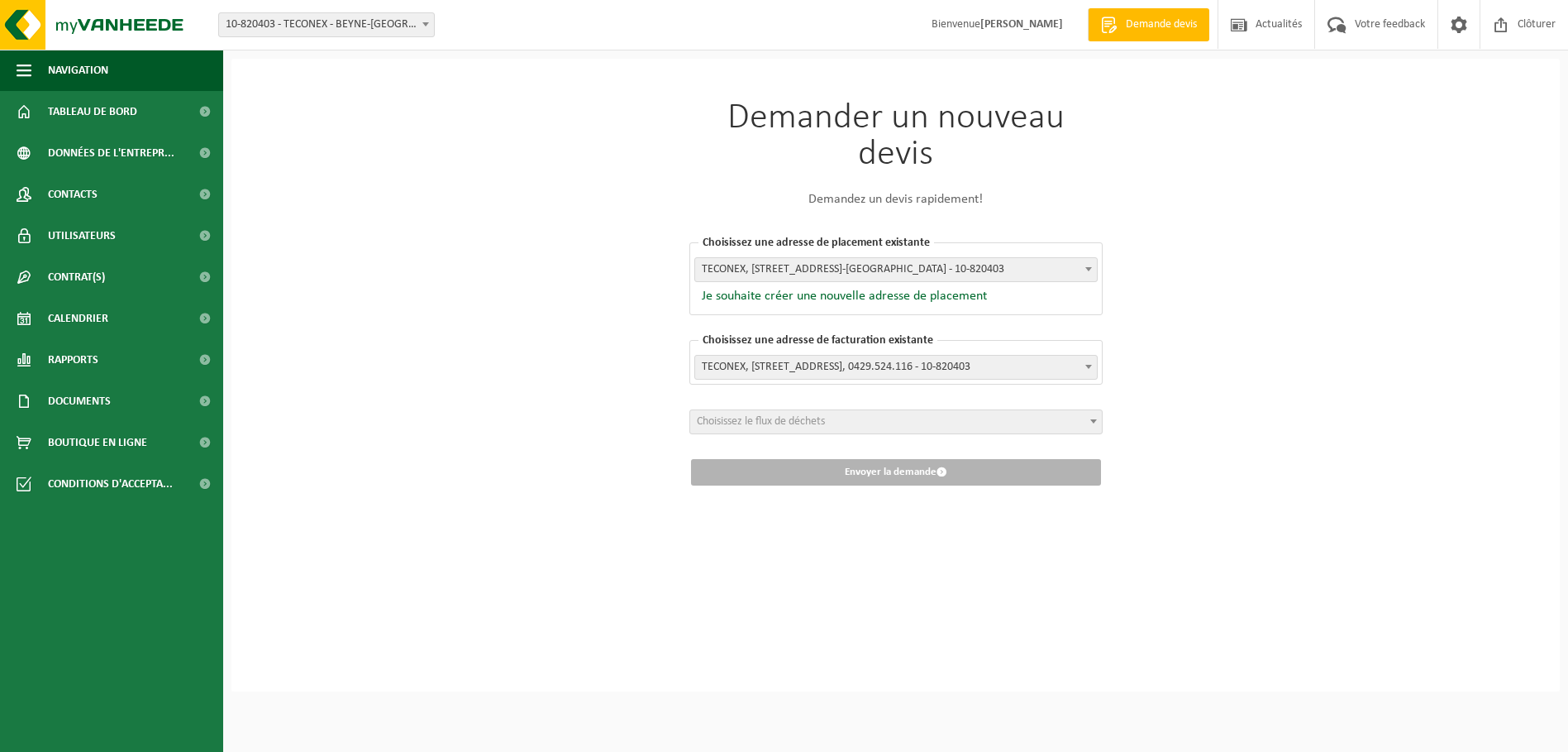
click at [1092, 426] on span at bounding box center [1094, 421] width 17 height 22
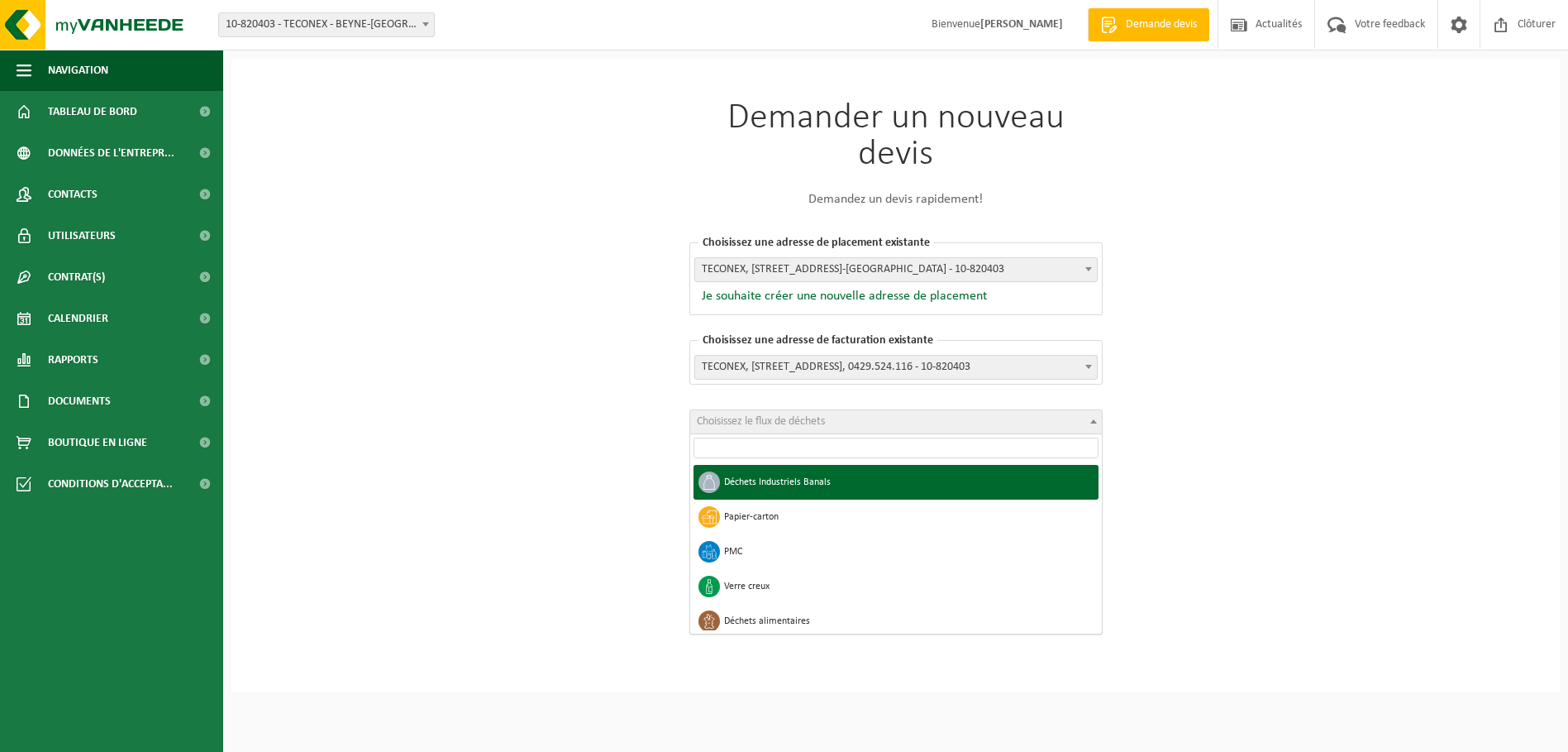
select select "1"
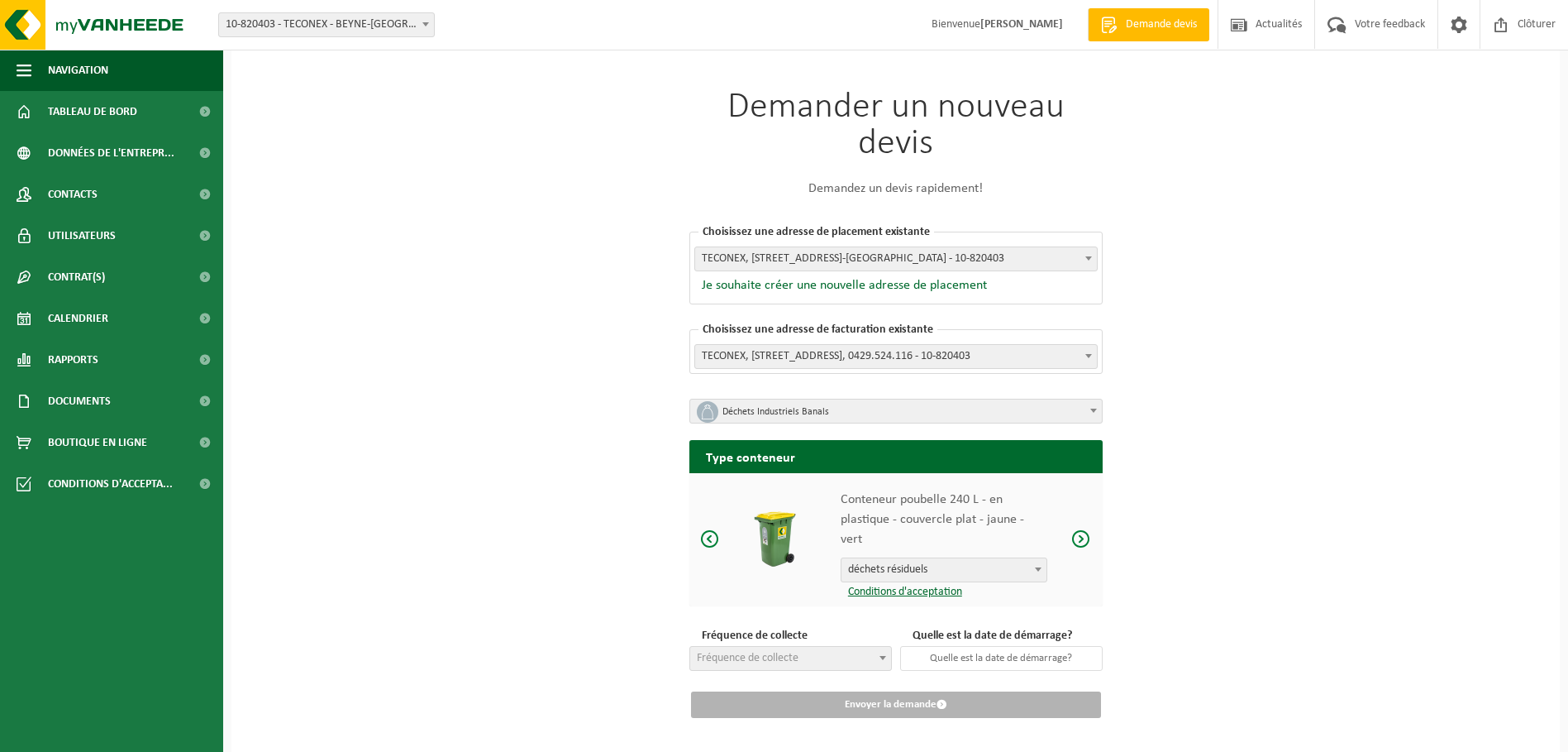
scroll to position [14, 0]
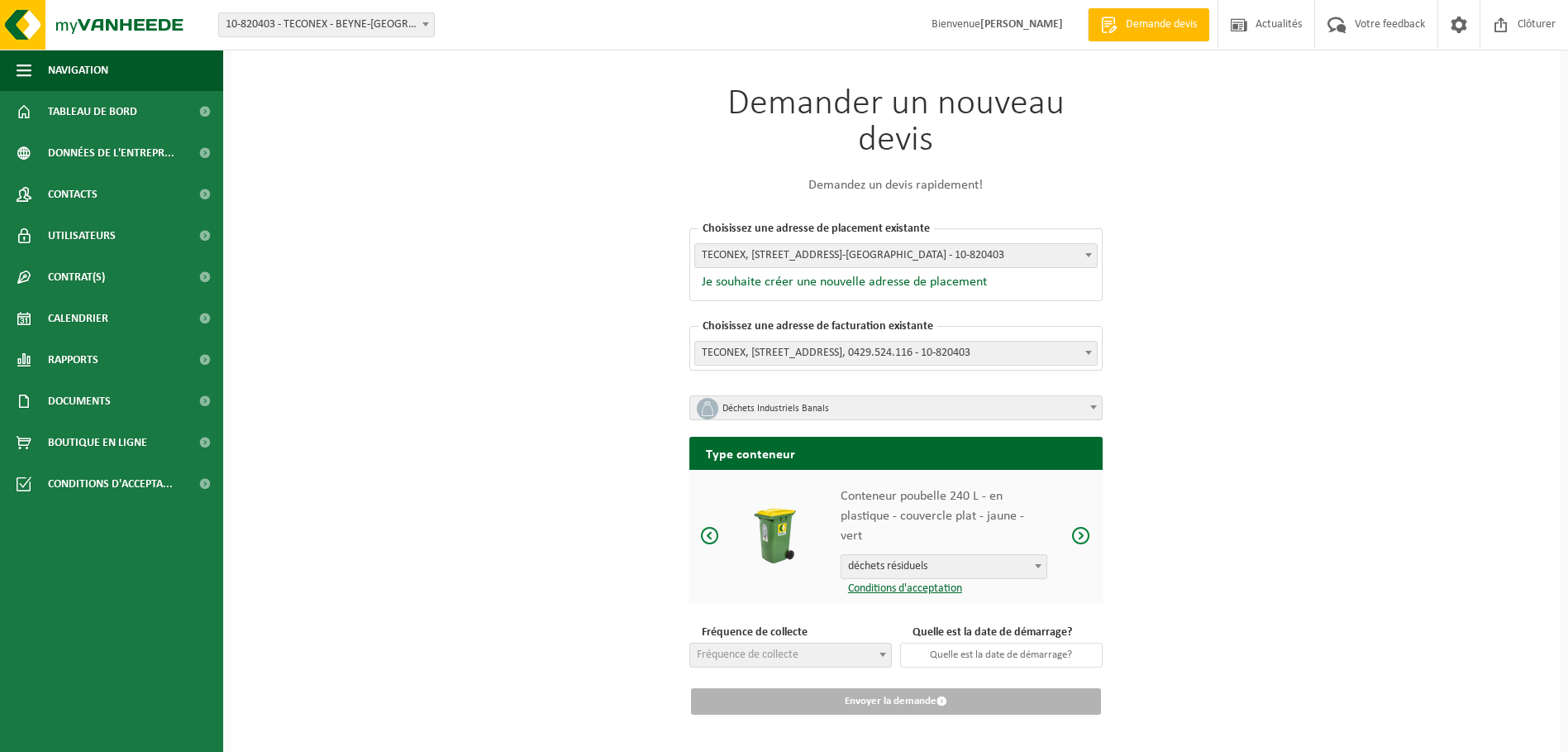
click at [1081, 527] on span at bounding box center [1081, 535] width 20 height 21
click at [1087, 528] on span at bounding box center [1081, 535] width 20 height 21
click at [1087, 527] on span at bounding box center [1081, 535] width 20 height 21
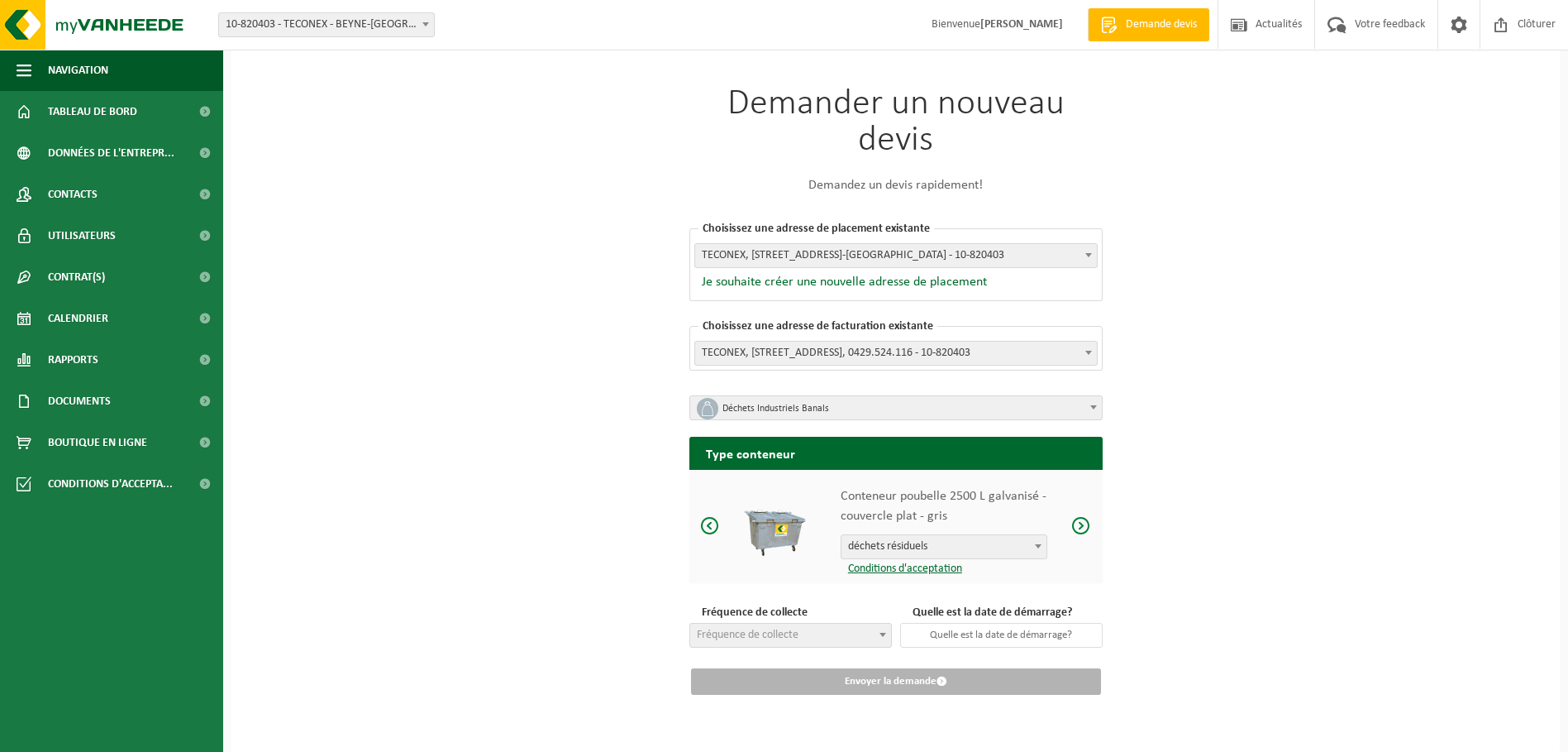
click at [1087, 527] on span at bounding box center [1081, 526] width 20 height 21
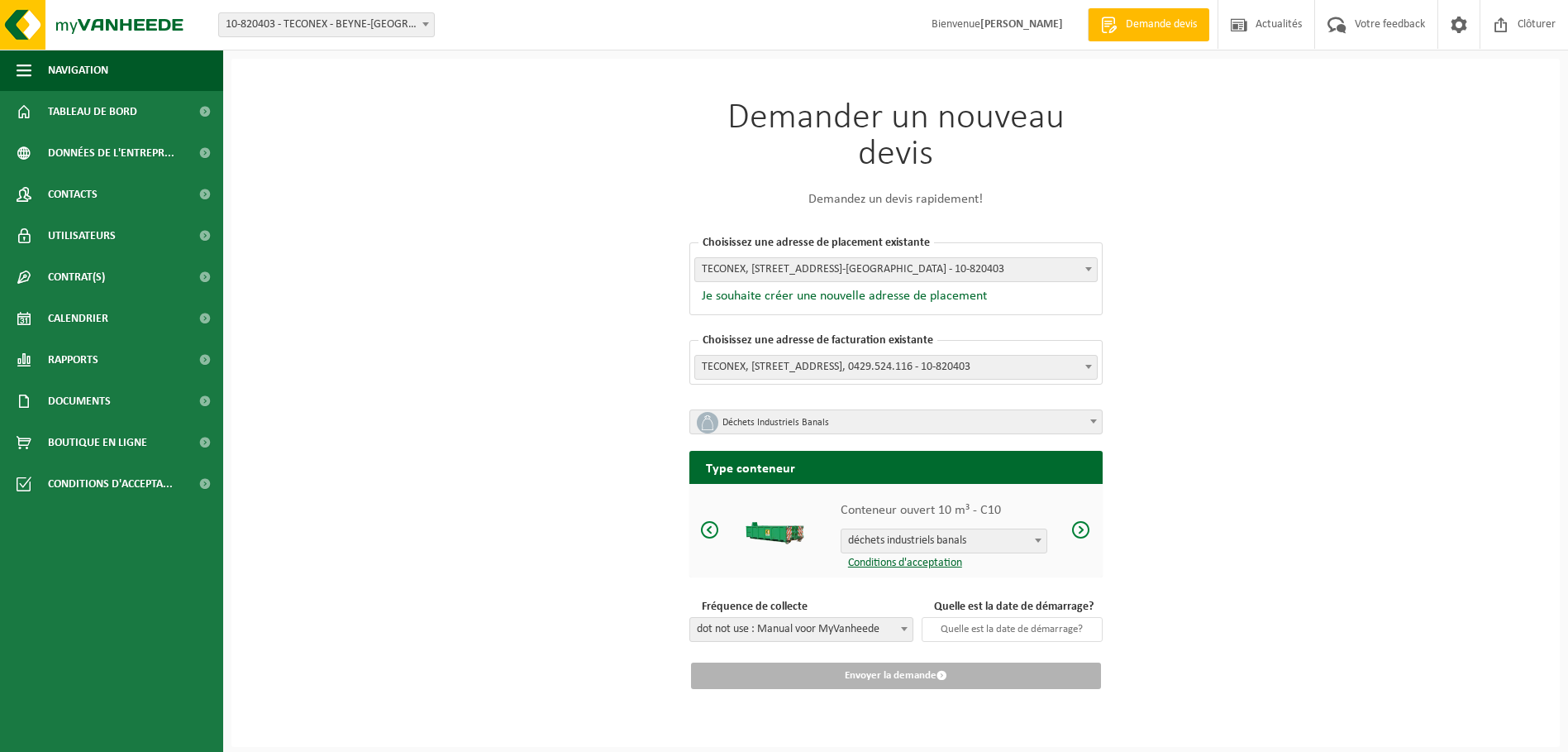
click at [1083, 527] on span at bounding box center [1081, 529] width 20 height 21
click at [1083, 529] on span at bounding box center [1081, 529] width 20 height 21
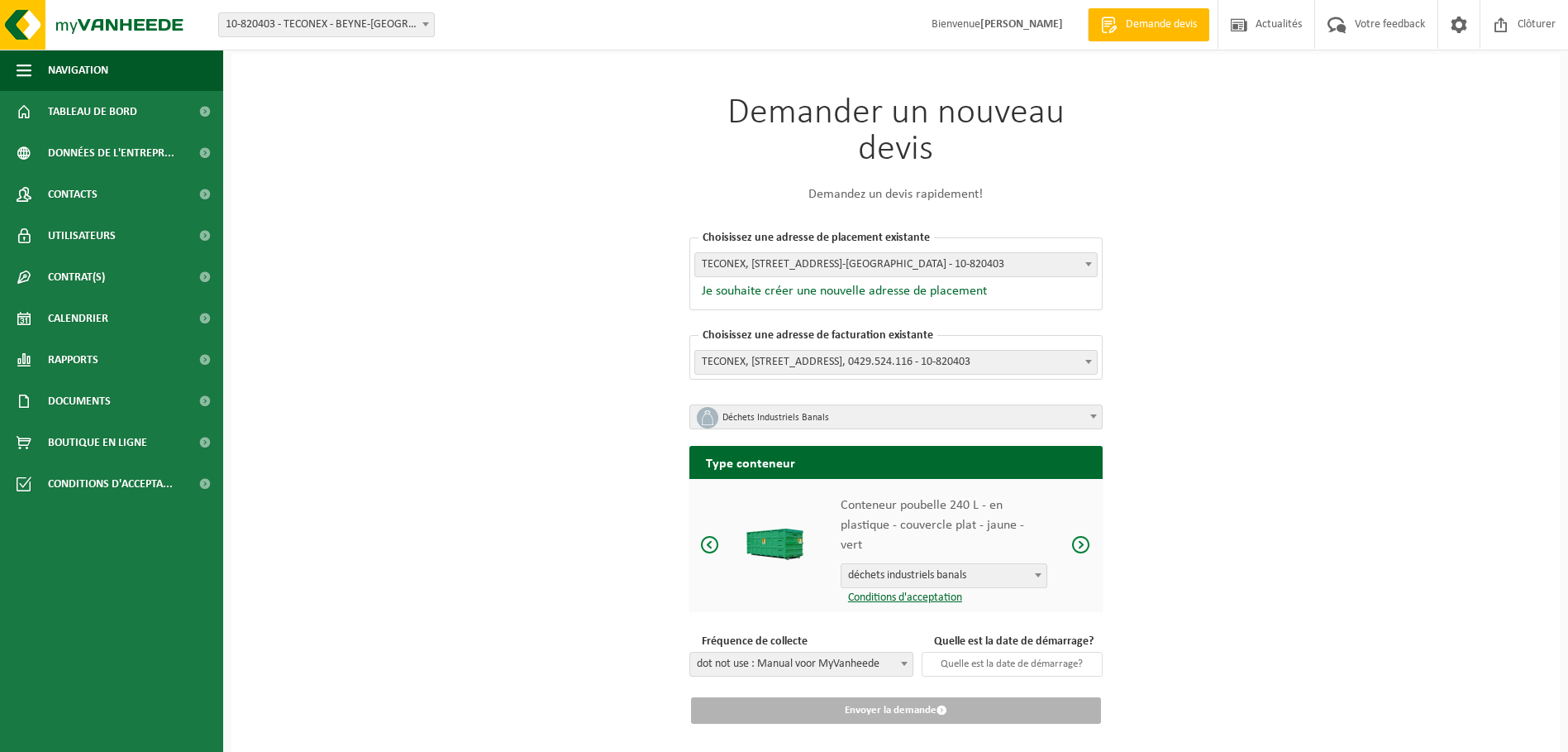
scroll to position [14, 0]
